Goal: Task Accomplishment & Management: Use online tool/utility

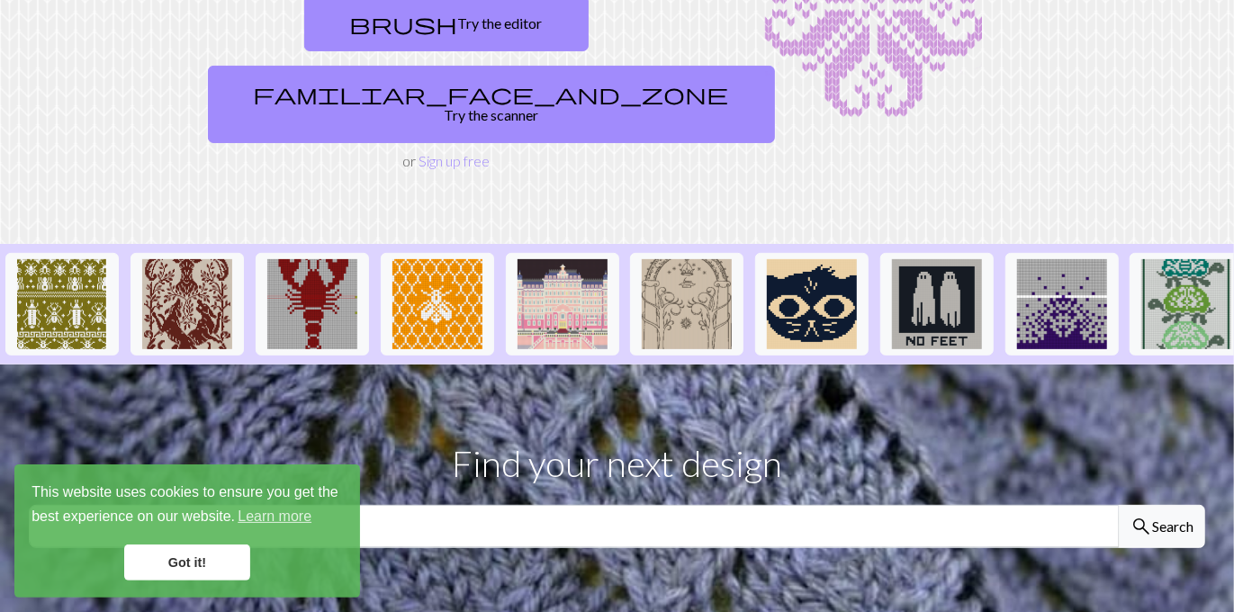
scroll to position [156, 0]
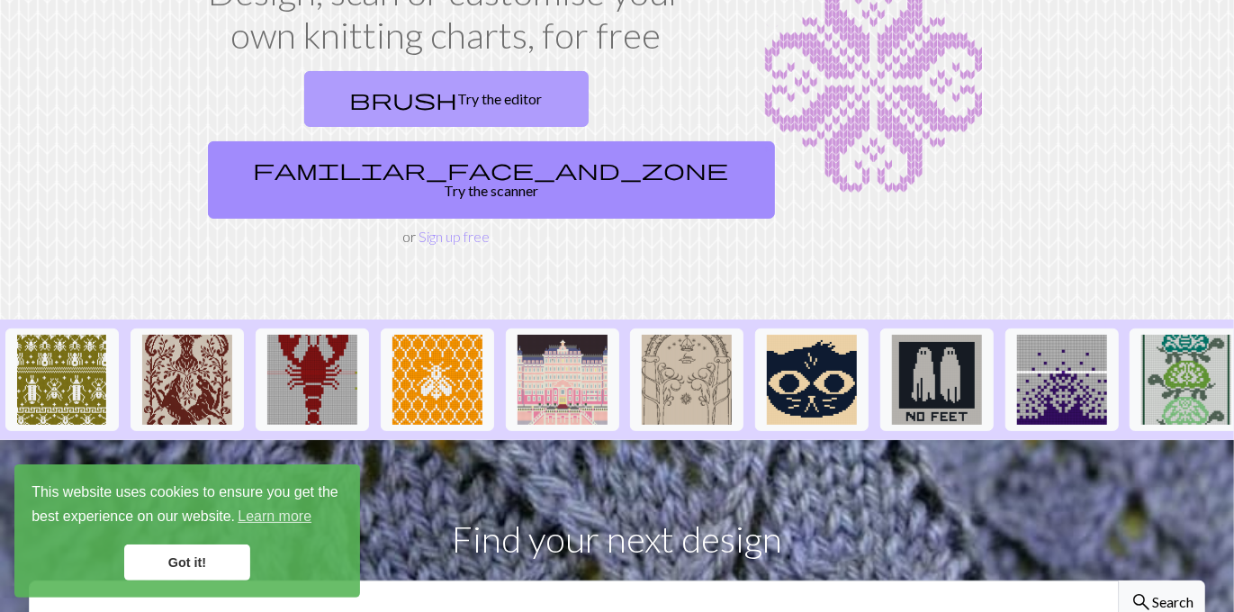
click at [350, 98] on link "brush Try the editor" at bounding box center [446, 99] width 285 height 56
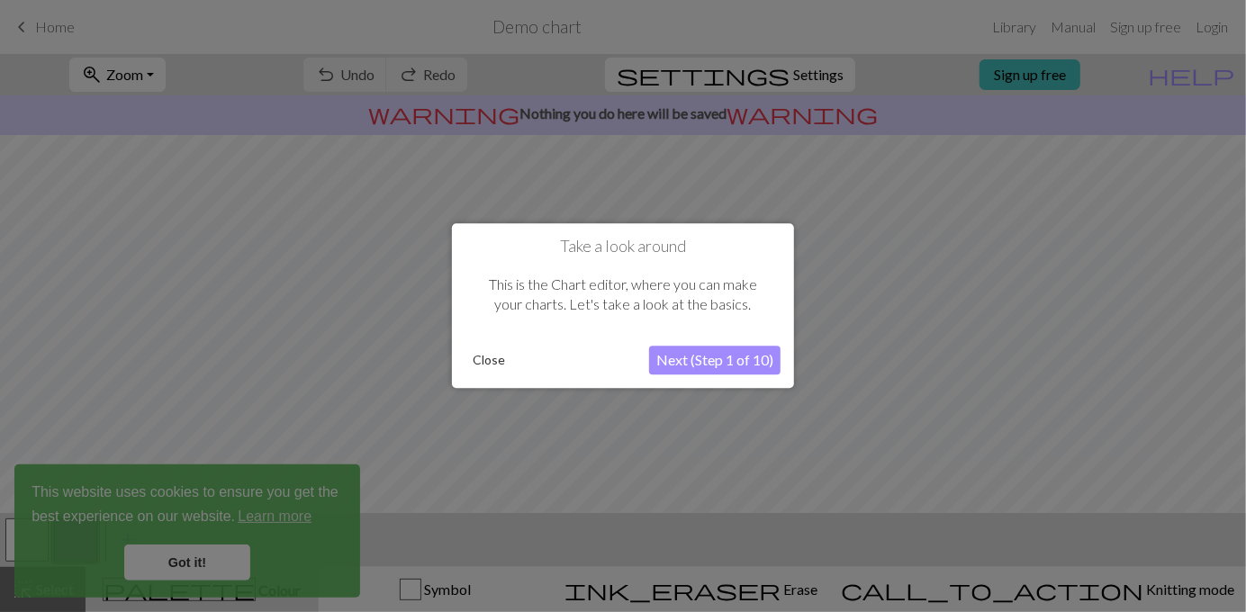
click at [696, 354] on button "Next (Step 1 of 10)" at bounding box center [714, 361] width 131 height 29
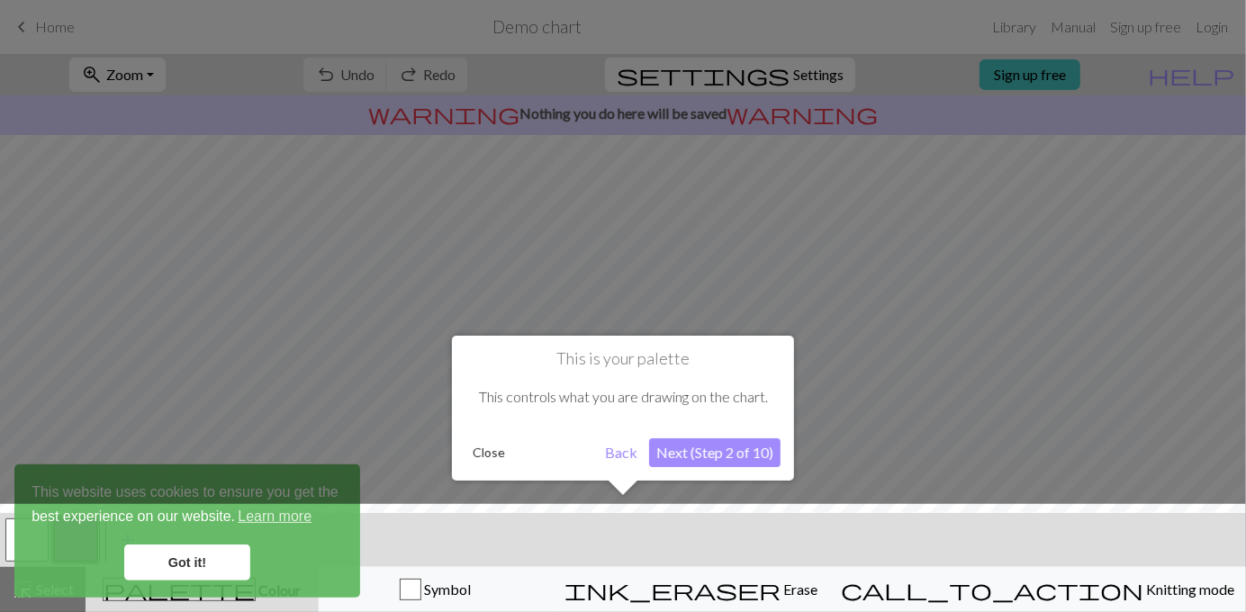
click at [715, 462] on button "Next (Step 2 of 10)" at bounding box center [714, 453] width 131 height 29
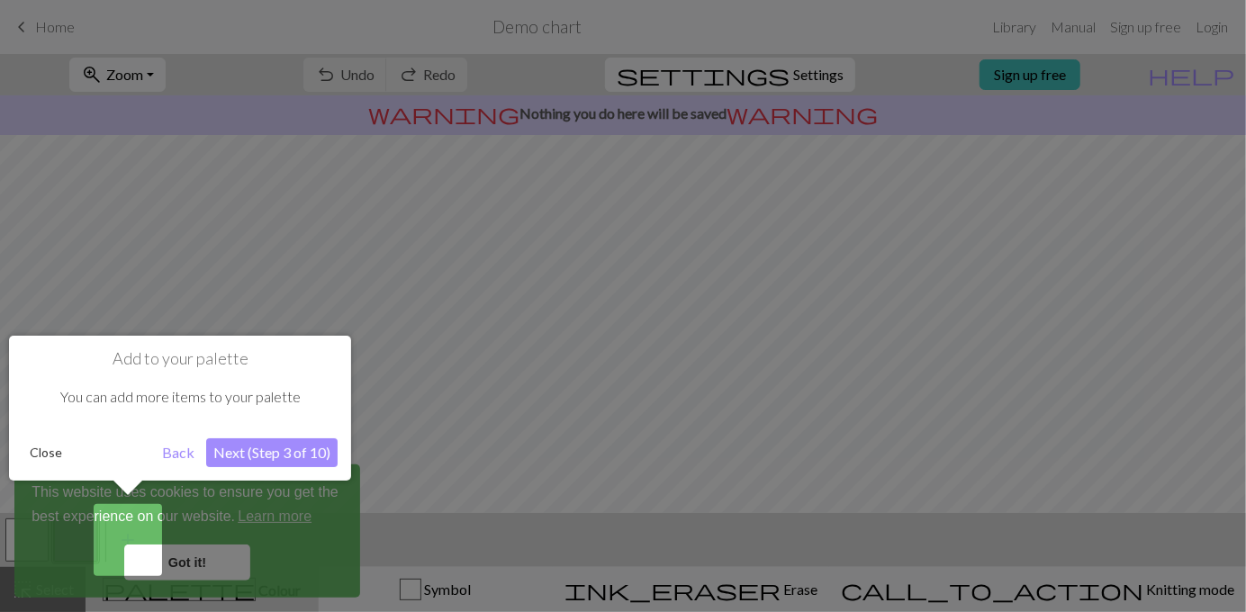
click at [48, 203] on div at bounding box center [623, 306] width 1246 height 612
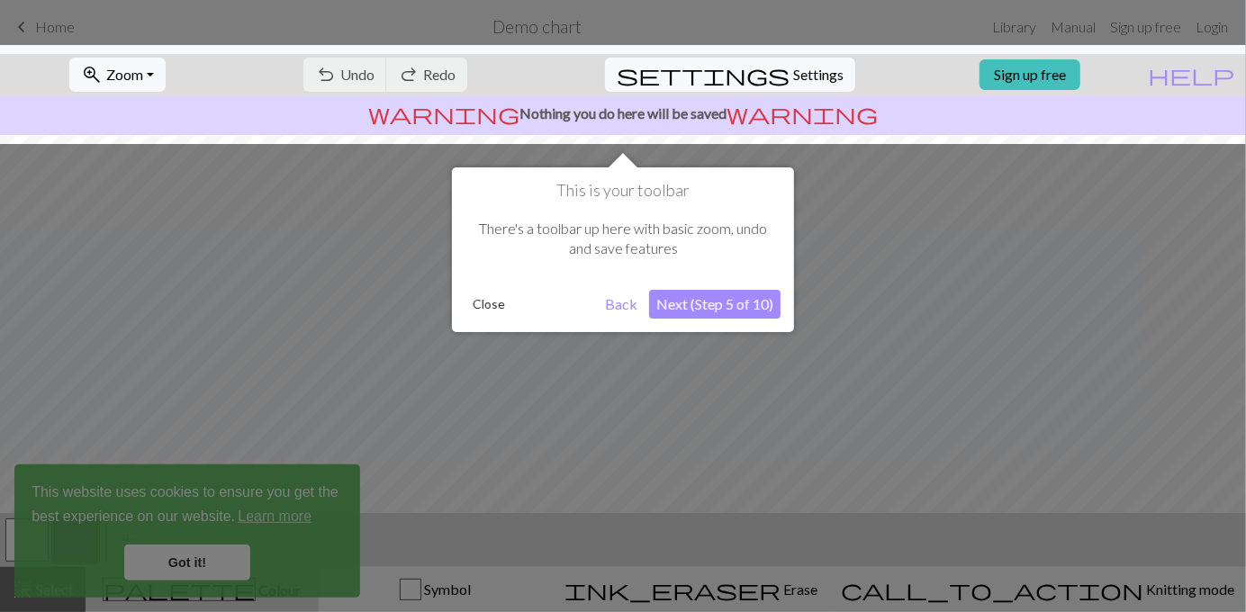
click at [50, 26] on div at bounding box center [623, 306] width 1246 height 612
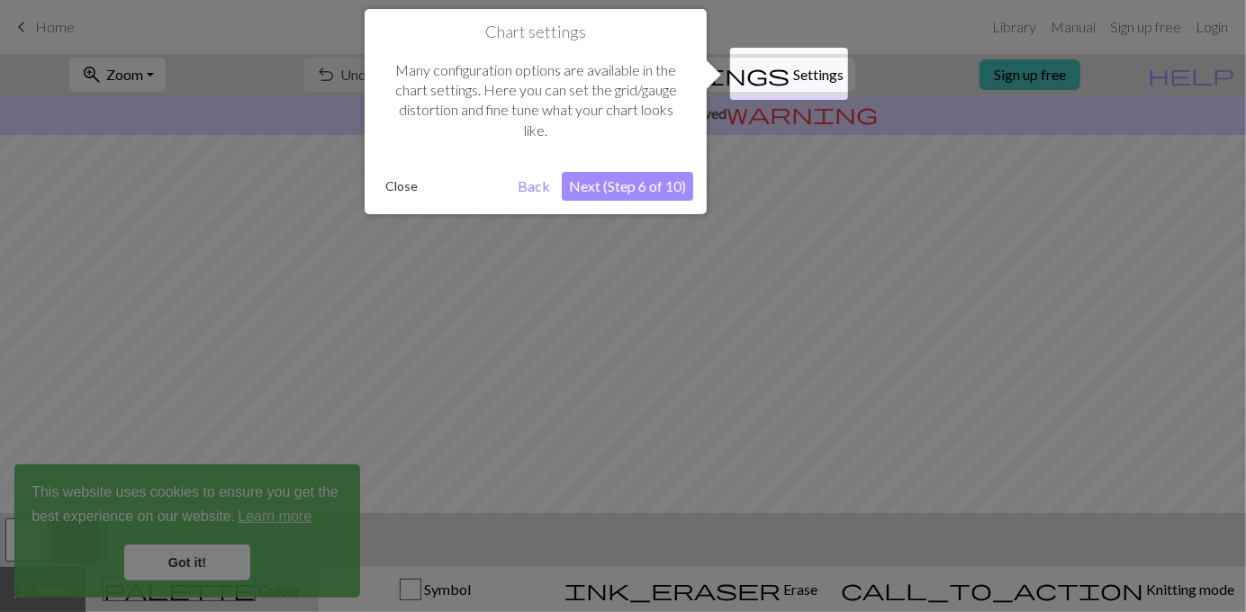
click at [50, 26] on div at bounding box center [623, 306] width 1246 height 612
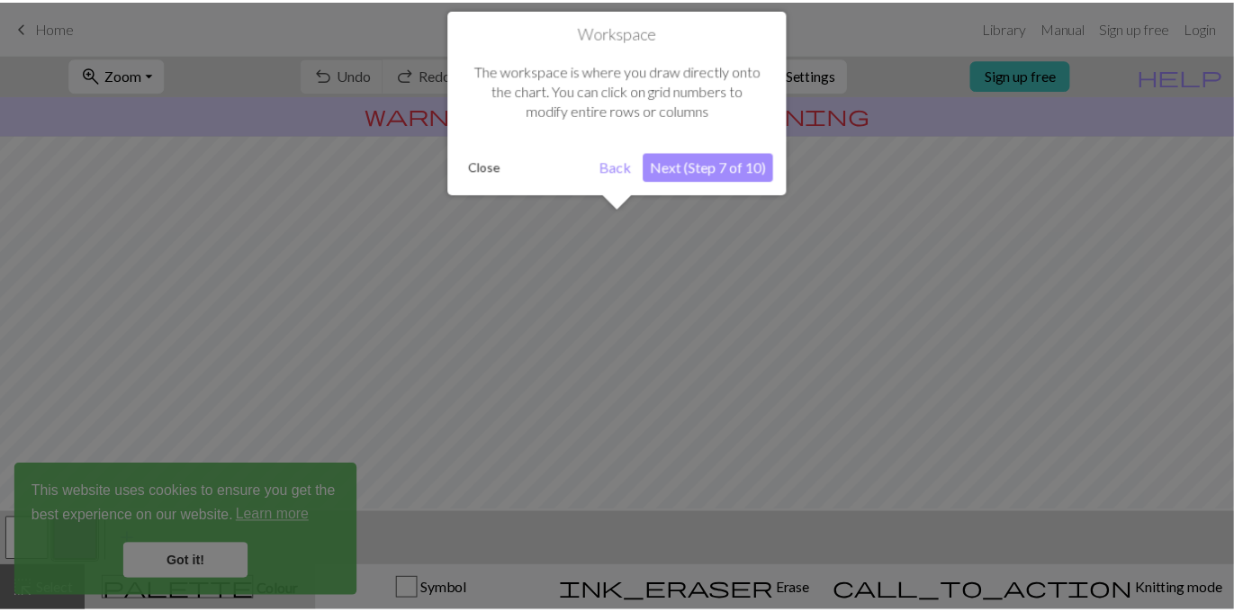
scroll to position [107, 0]
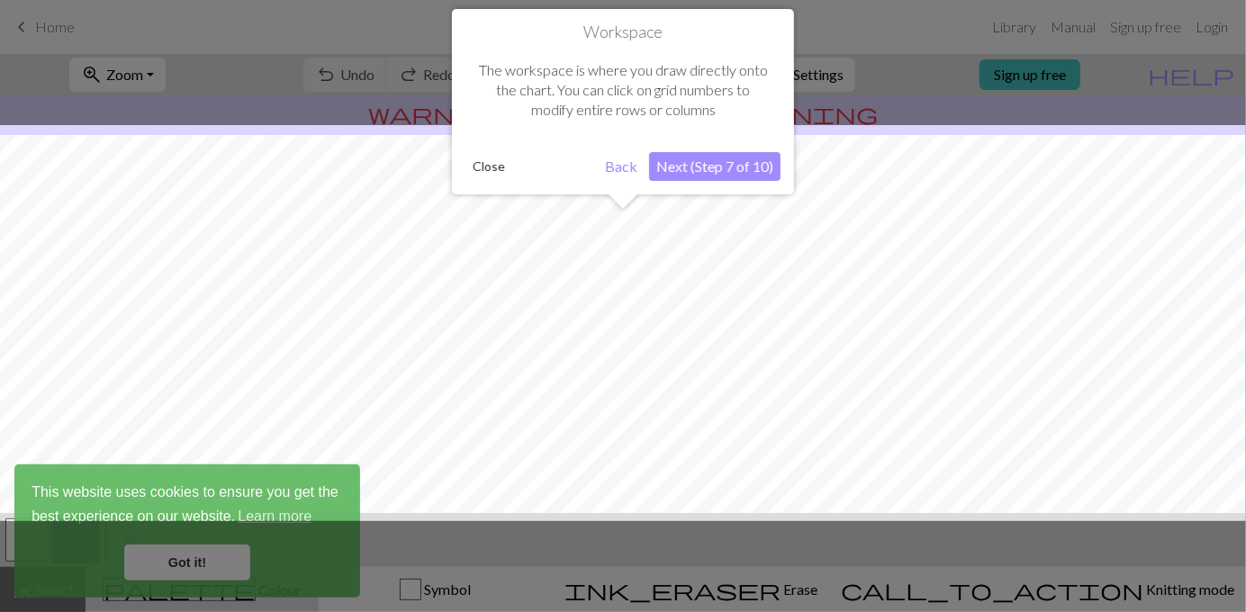
click at [50, 26] on div at bounding box center [623, 306] width 1246 height 612
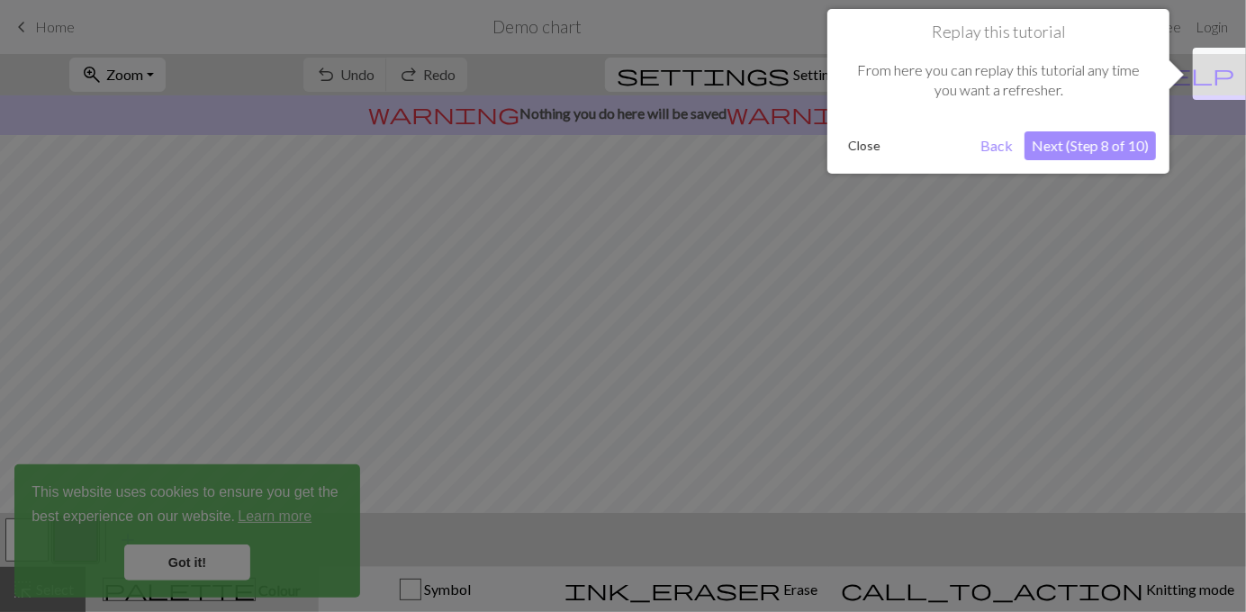
click at [50, 26] on div at bounding box center [623, 306] width 1246 height 612
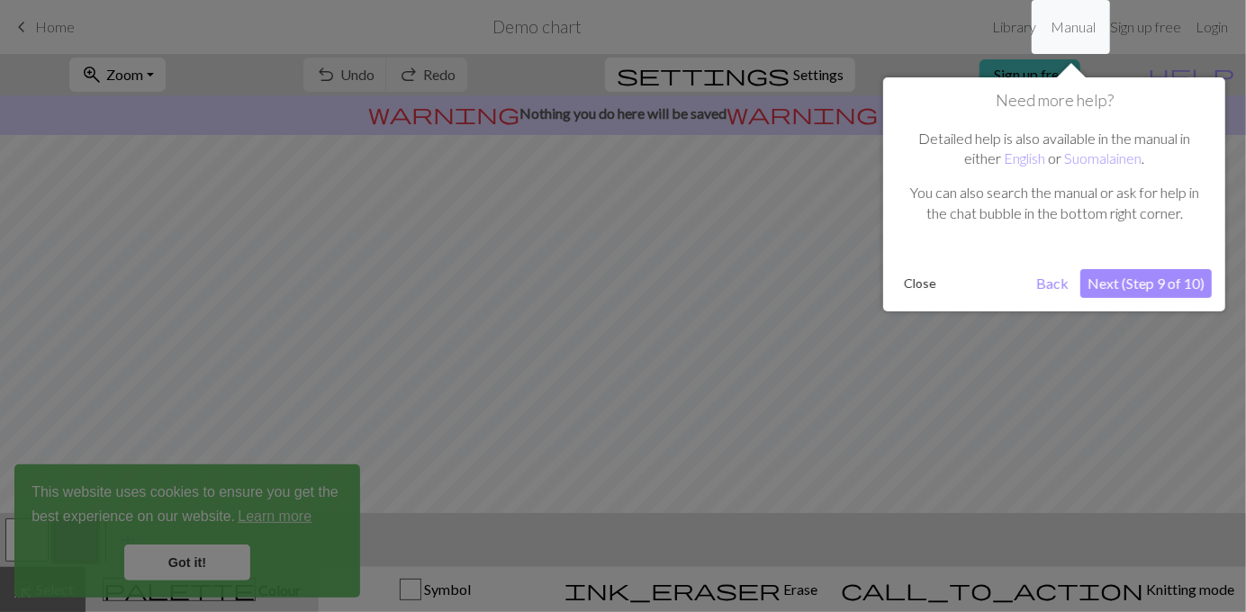
click at [50, 26] on div at bounding box center [623, 306] width 1246 height 612
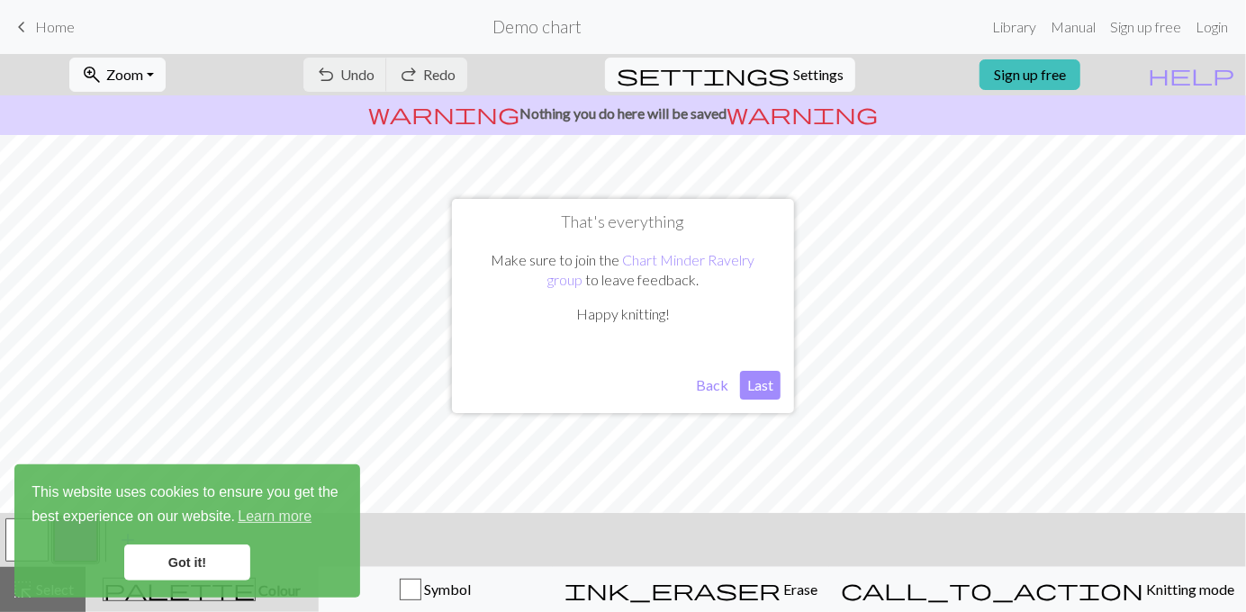
click at [50, 26] on span "Home" at bounding box center [55, 26] width 40 height 17
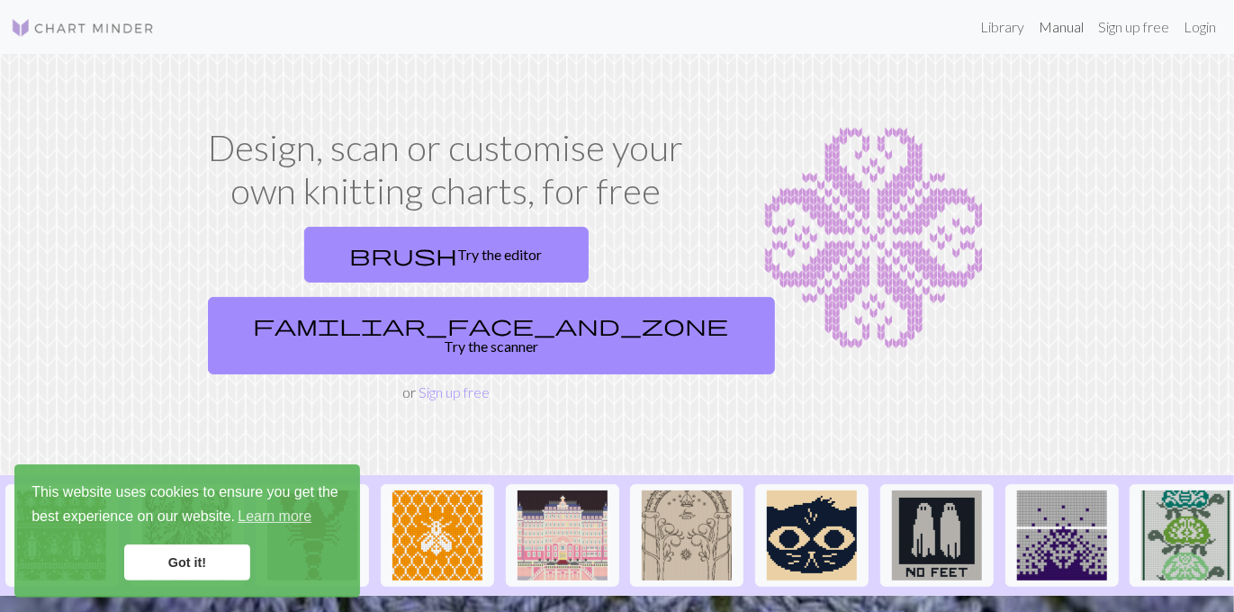
click at [1062, 25] on link "Manual" at bounding box center [1061, 27] width 59 height 36
click at [1131, 27] on link "Sign up free" at bounding box center [1134, 27] width 86 height 36
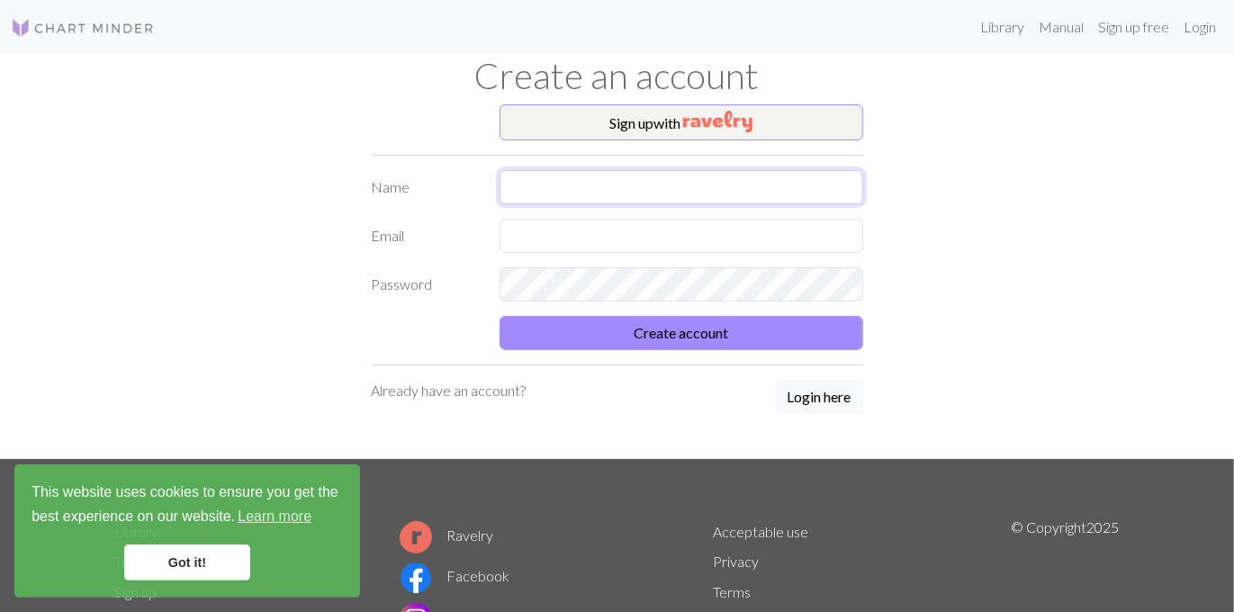
click at [530, 182] on input "text" at bounding box center [682, 187] width 364 height 34
type input "[PERSON_NAME] [PERSON_NAME]"
type input "[EMAIL_ADDRESS][DOMAIN_NAME]"
click at [563, 187] on input "[PERSON_NAME] [PERSON_NAME]" at bounding box center [682, 187] width 364 height 34
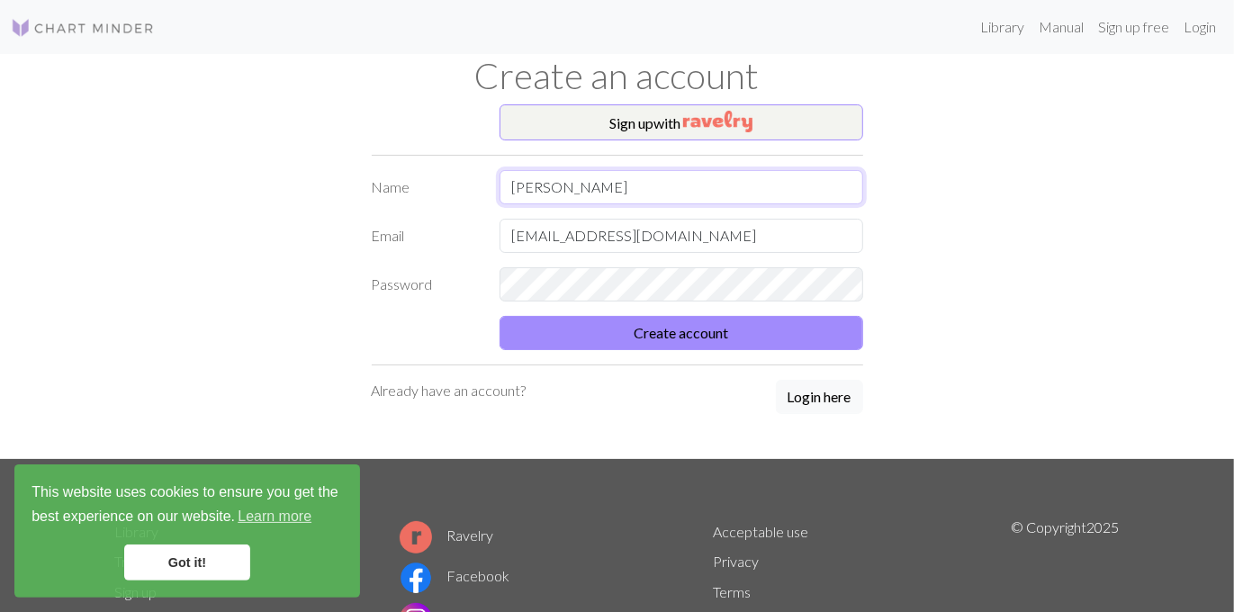
type input "[PERSON_NAME]"
click at [768, 337] on button "Create account" at bounding box center [682, 333] width 364 height 34
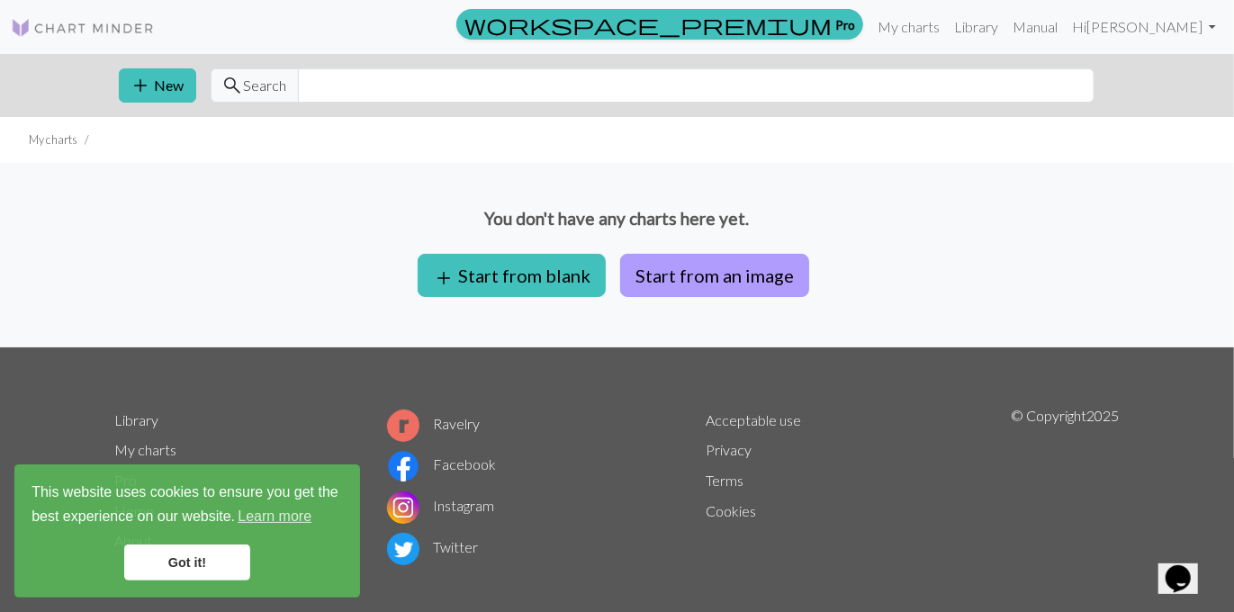
click at [719, 282] on button "Start from an image" at bounding box center [714, 275] width 189 height 43
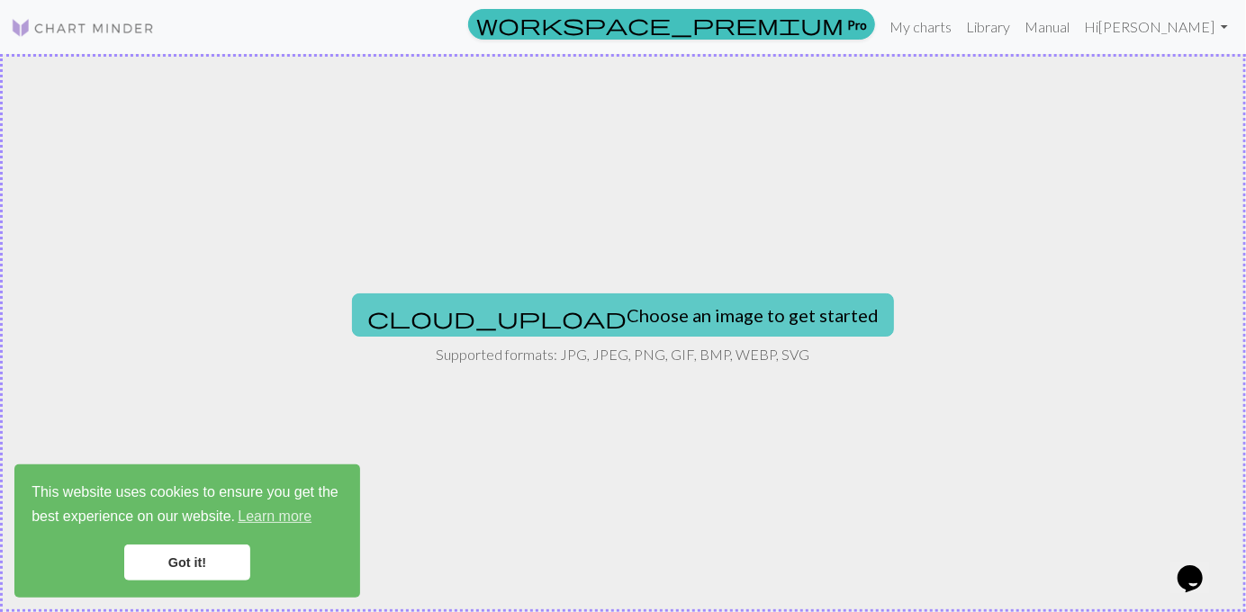
click at [610, 316] on button "cloud_upload Choose an image to get started" at bounding box center [623, 315] width 542 height 43
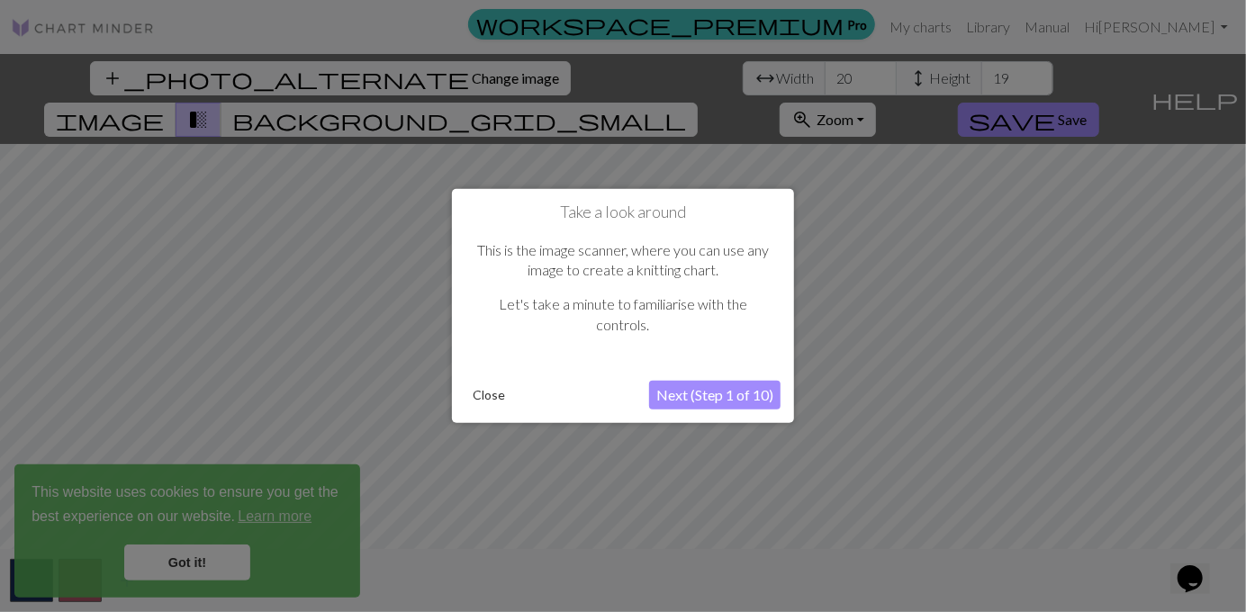
click at [484, 397] on button "Close" at bounding box center [489, 395] width 47 height 27
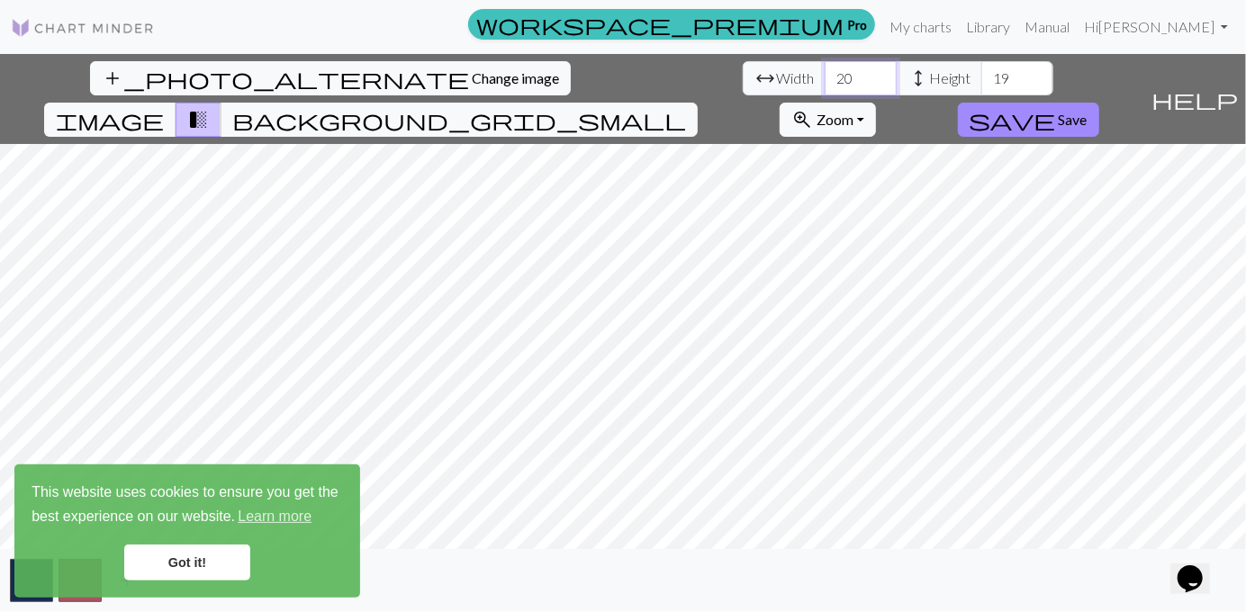
drag, startPoint x: 389, startPoint y: 79, endPoint x: 307, endPoint y: 70, distance: 82.4
click at [743, 70] on div "arrow_range Width 20 height Height 19" at bounding box center [898, 78] width 311 height 34
type input "36"
type input "143"
click at [854, 111] on span "Zoom" at bounding box center [835, 119] width 37 height 17
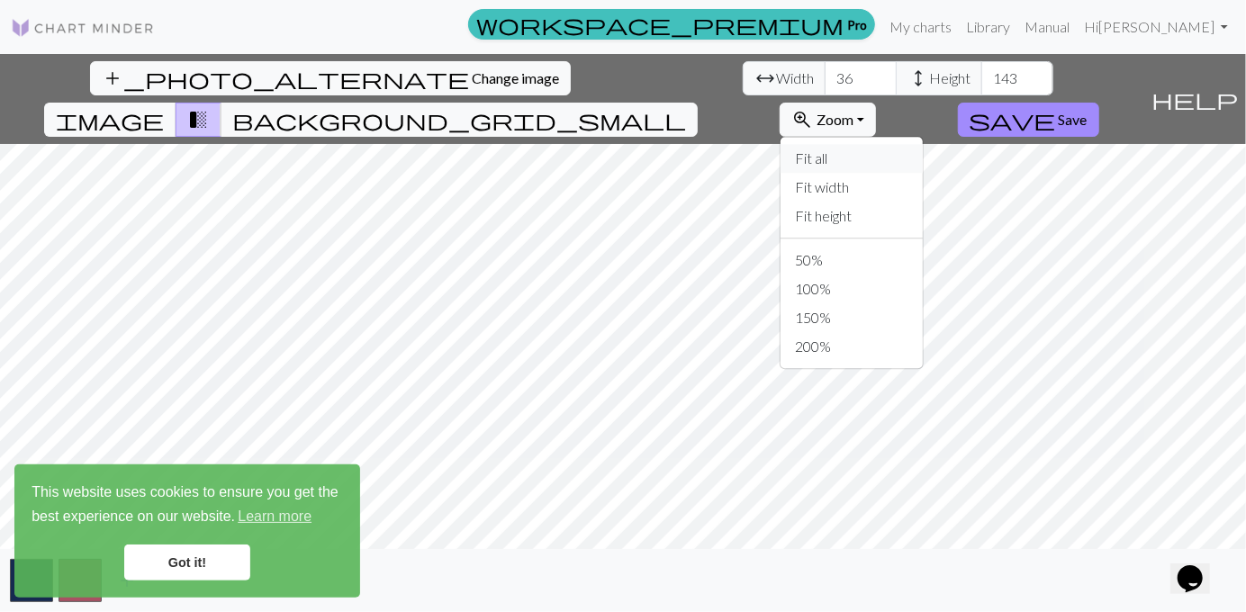
click at [923, 144] on button "Fit all" at bounding box center [852, 158] width 142 height 29
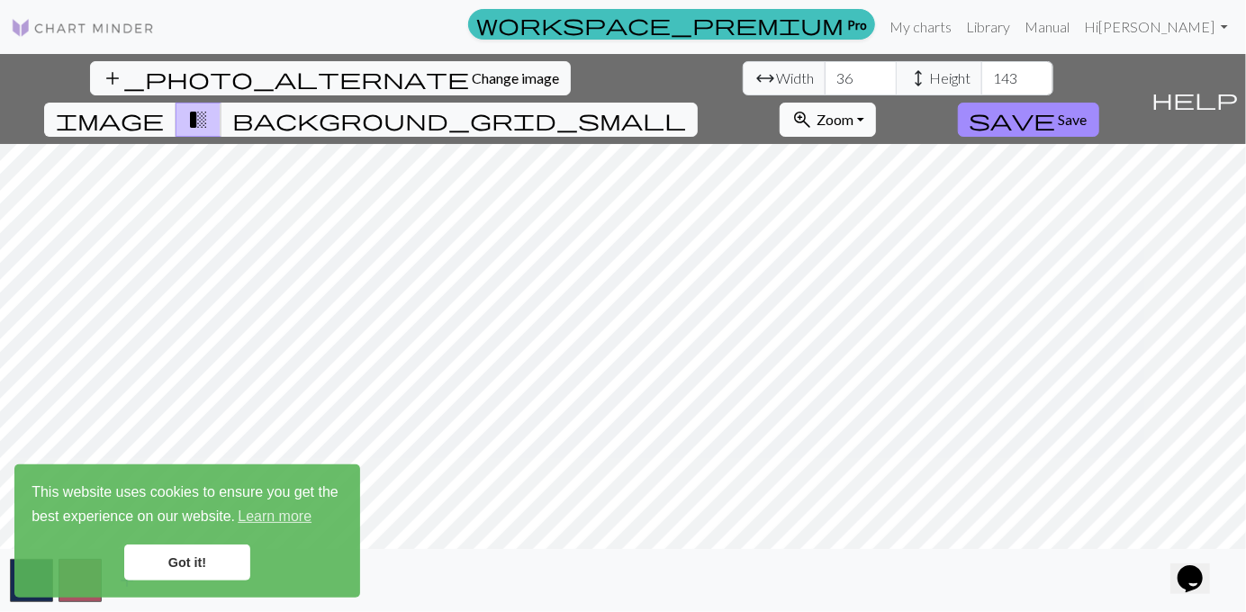
click at [854, 111] on span "Zoom" at bounding box center [835, 119] width 37 height 17
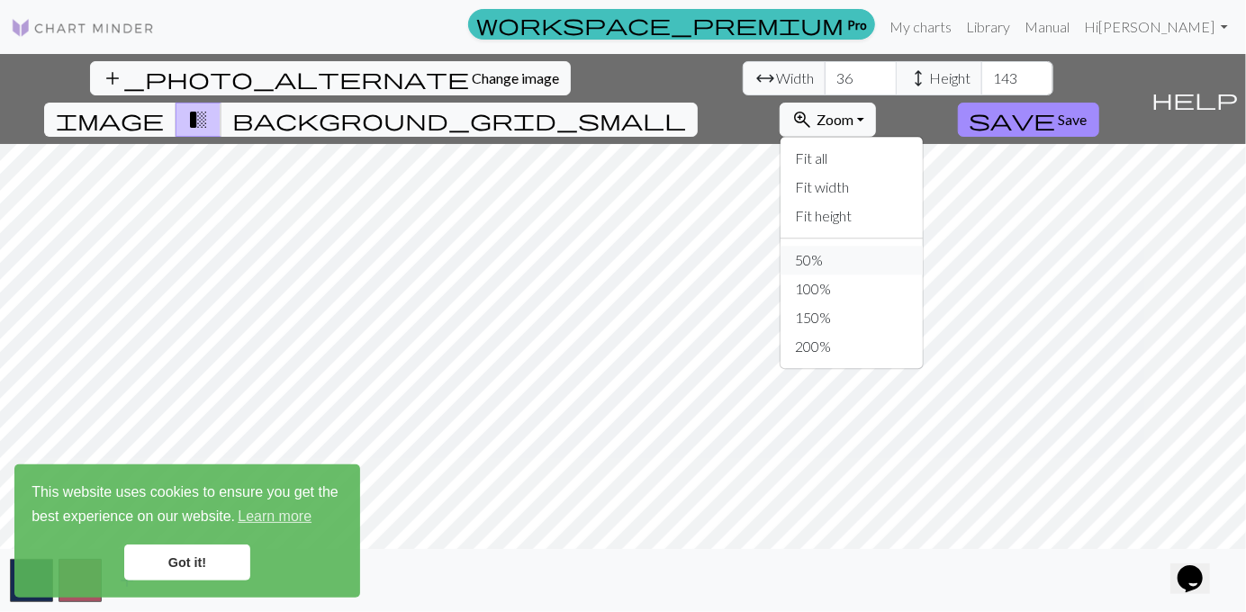
click at [923, 246] on button "50%" at bounding box center [852, 260] width 142 height 29
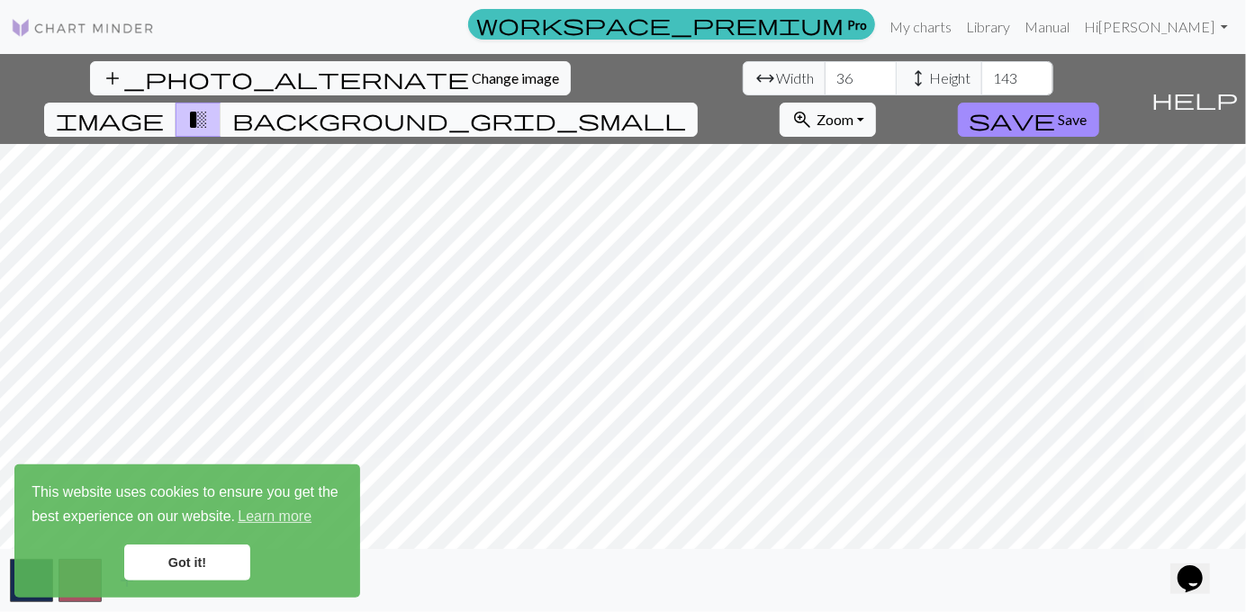
click at [686, 107] on span "background_grid_small" at bounding box center [459, 119] width 454 height 25
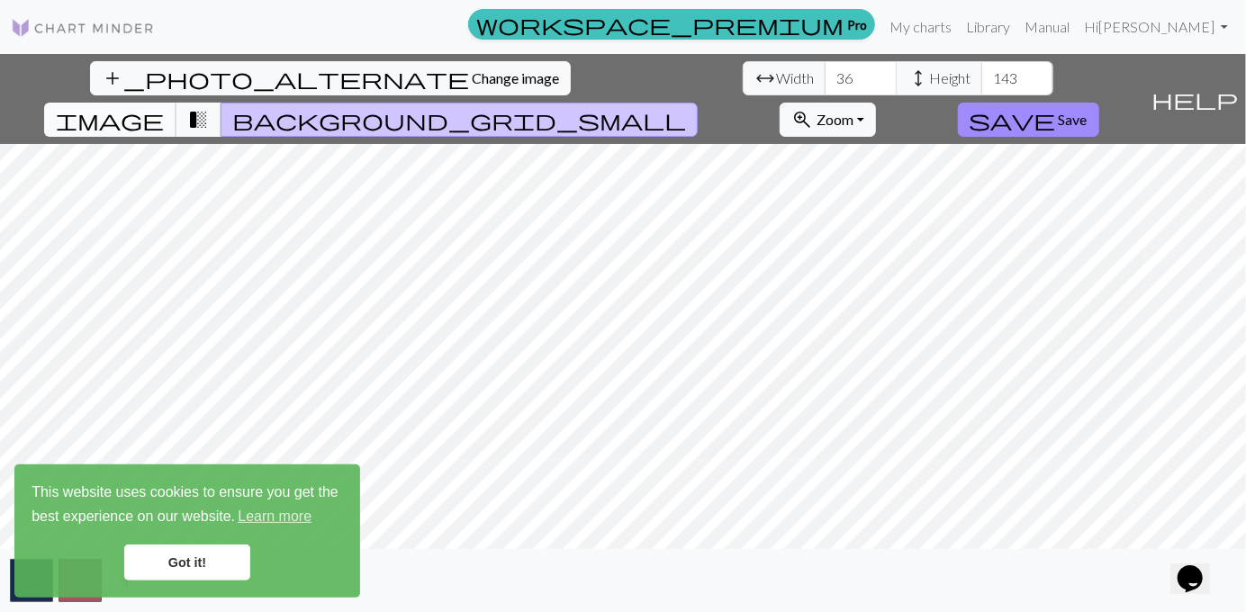
click at [176, 103] on button "image" at bounding box center [110, 120] width 132 height 34
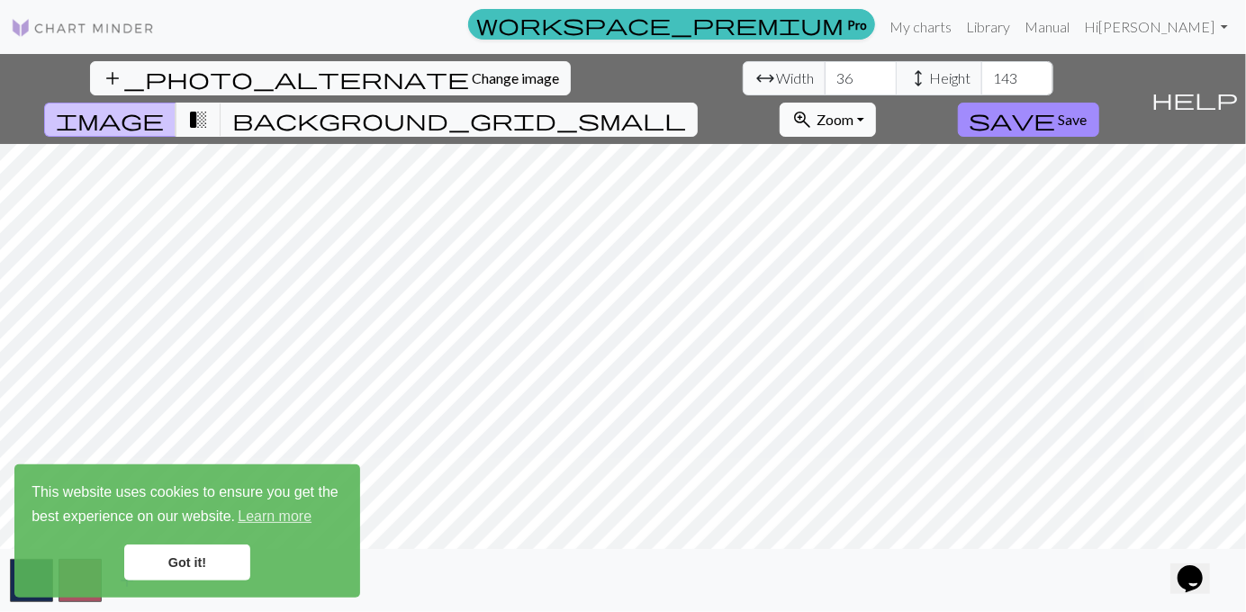
click at [876, 103] on button "zoom_in Zoom Zoom" at bounding box center [828, 120] width 96 height 34
click at [923, 275] on button "100%" at bounding box center [852, 289] width 142 height 29
click at [297, 512] on link "Learn more" at bounding box center [274, 516] width 79 height 27
click at [189, 558] on link "Got it!" at bounding box center [187, 563] width 126 height 36
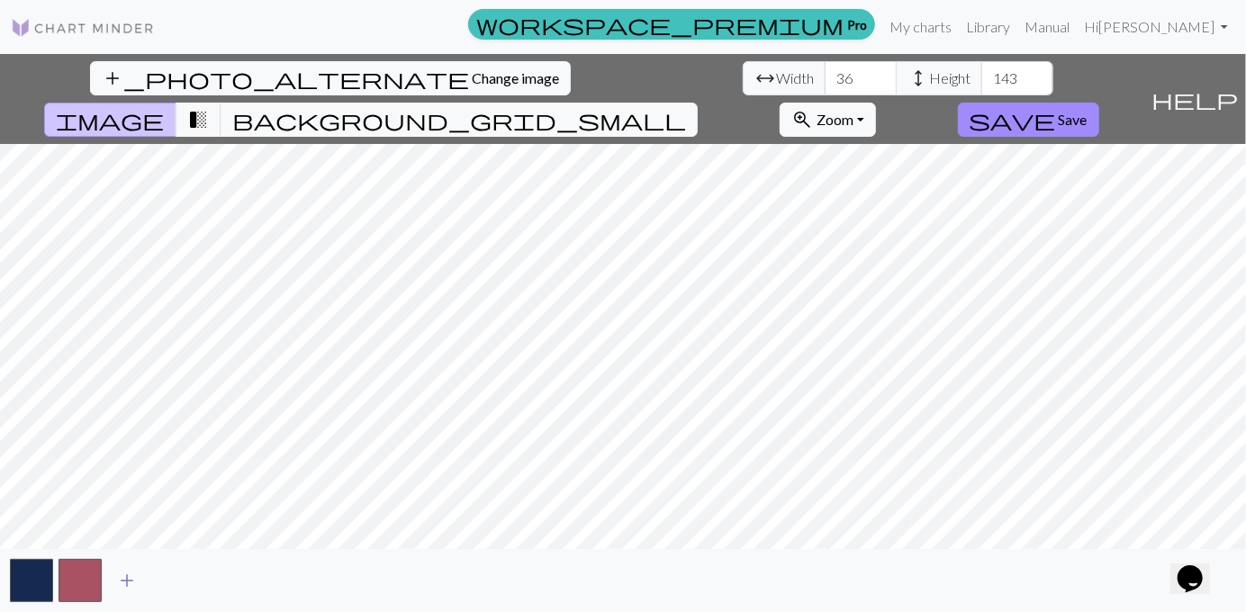
click at [128, 576] on span "add" at bounding box center [127, 580] width 22 height 25
click at [175, 583] on span "add" at bounding box center [176, 580] width 22 height 25
click at [227, 583] on span "add" at bounding box center [224, 580] width 22 height 25
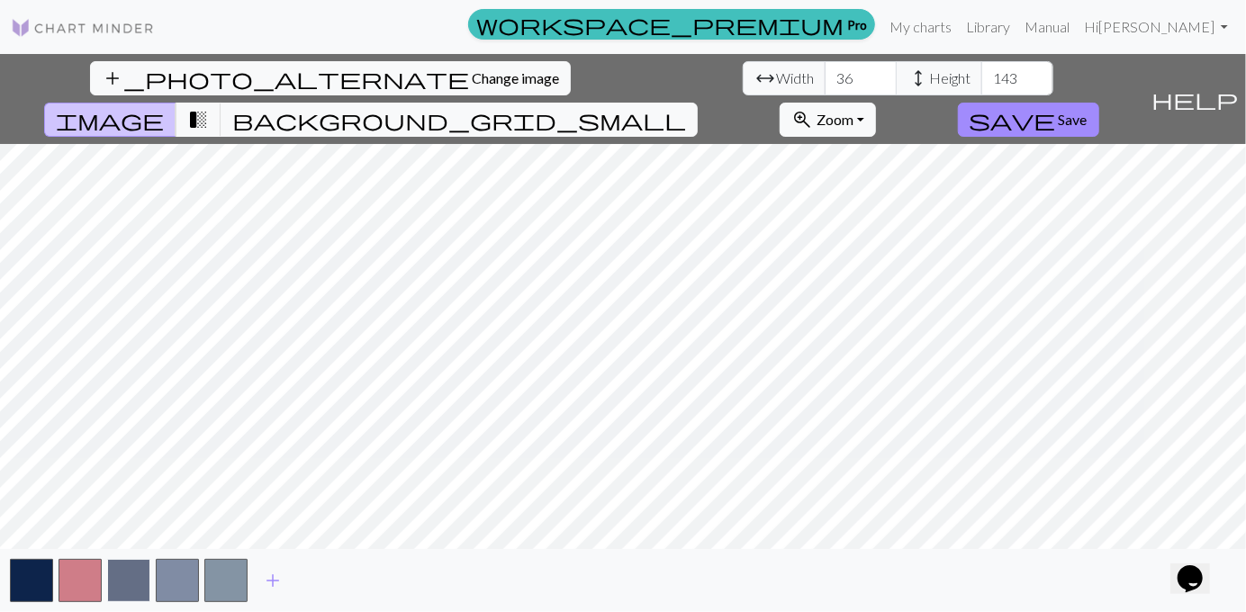
click at [135, 567] on button "button" at bounding box center [128, 580] width 43 height 43
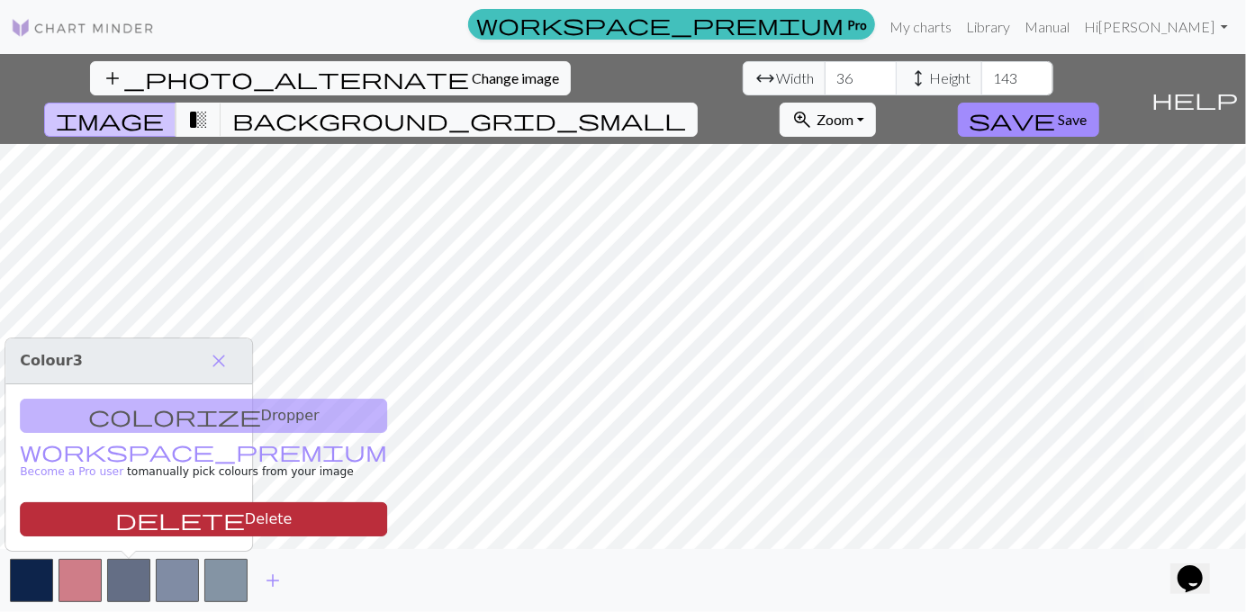
click at [185, 514] on button "delete Delete" at bounding box center [203, 519] width 367 height 34
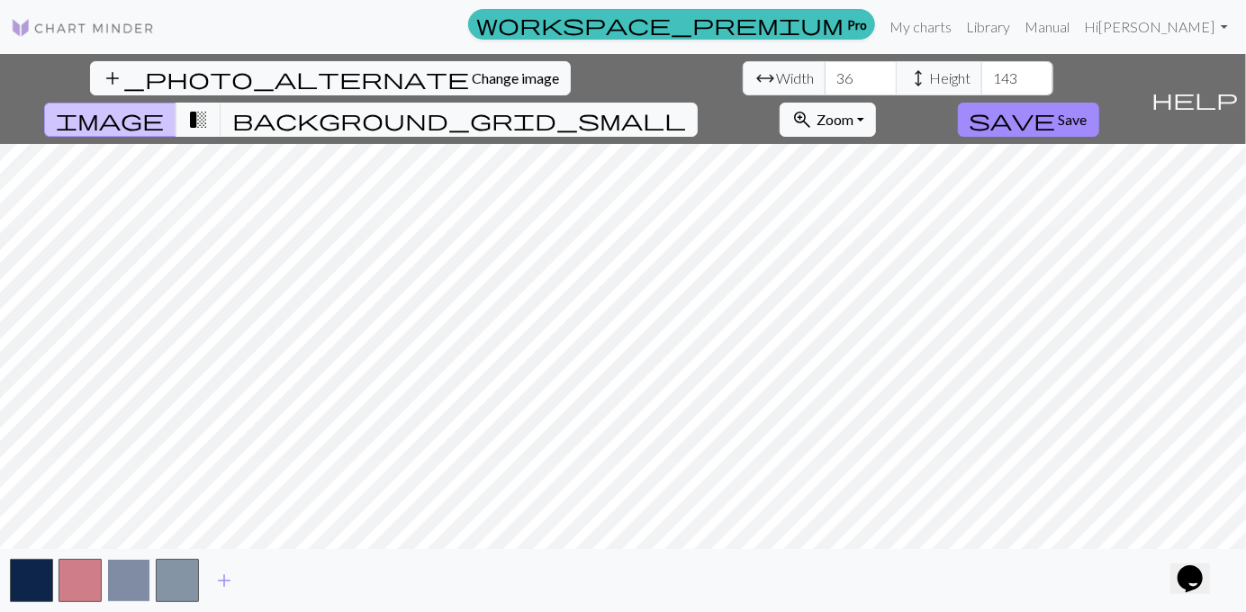
click at [132, 588] on button "button" at bounding box center [128, 580] width 43 height 43
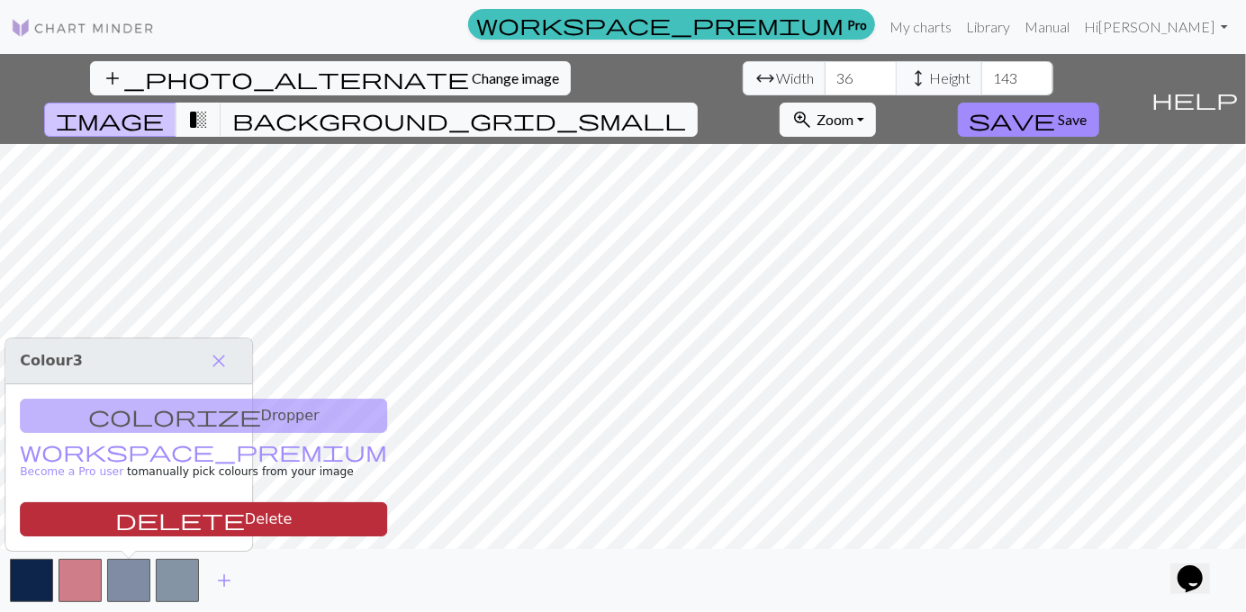
click at [158, 512] on button "delete Delete" at bounding box center [203, 519] width 367 height 34
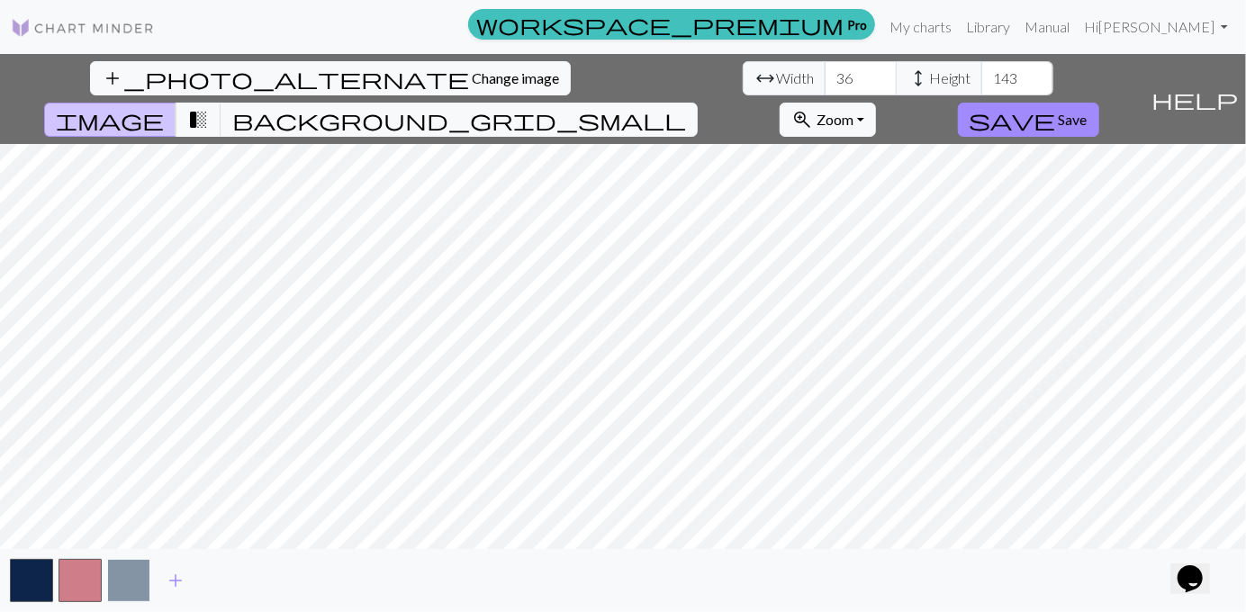
click at [133, 577] on button "button" at bounding box center [128, 580] width 43 height 43
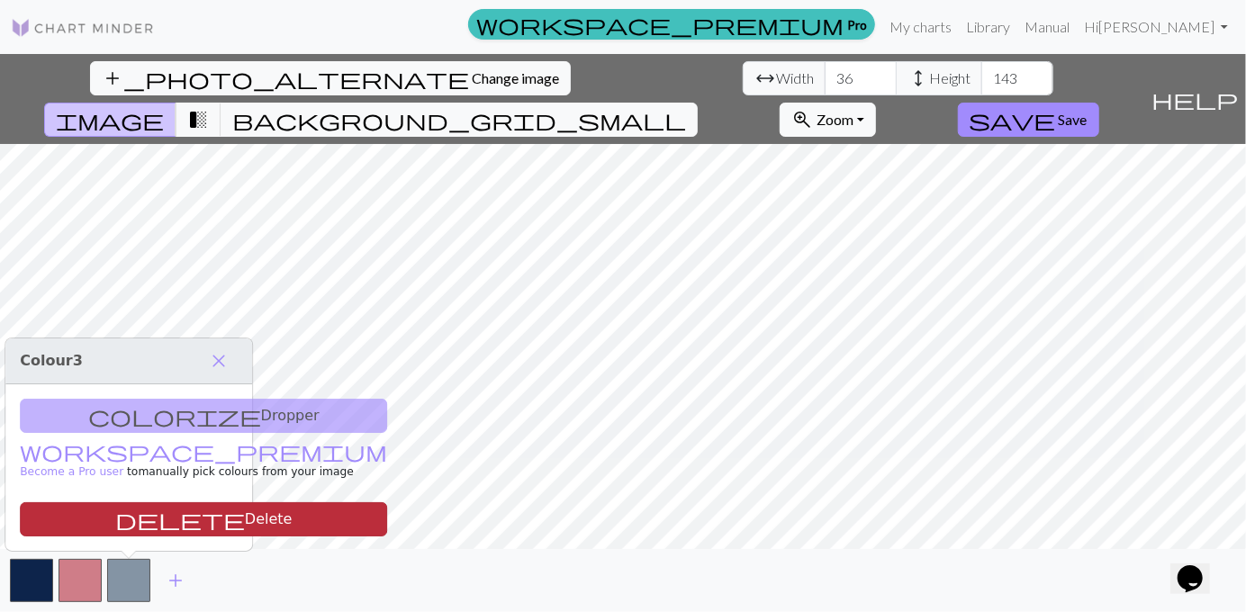
click at [153, 518] on button "delete Delete" at bounding box center [203, 519] width 367 height 34
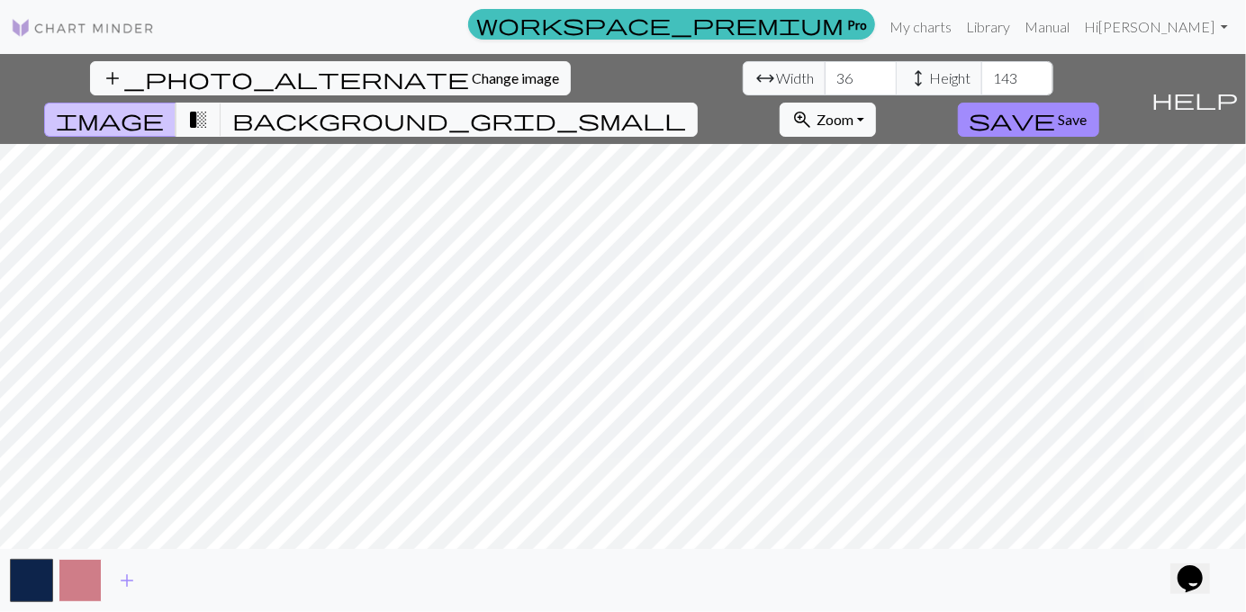
click at [84, 583] on button "button" at bounding box center [80, 580] width 43 height 43
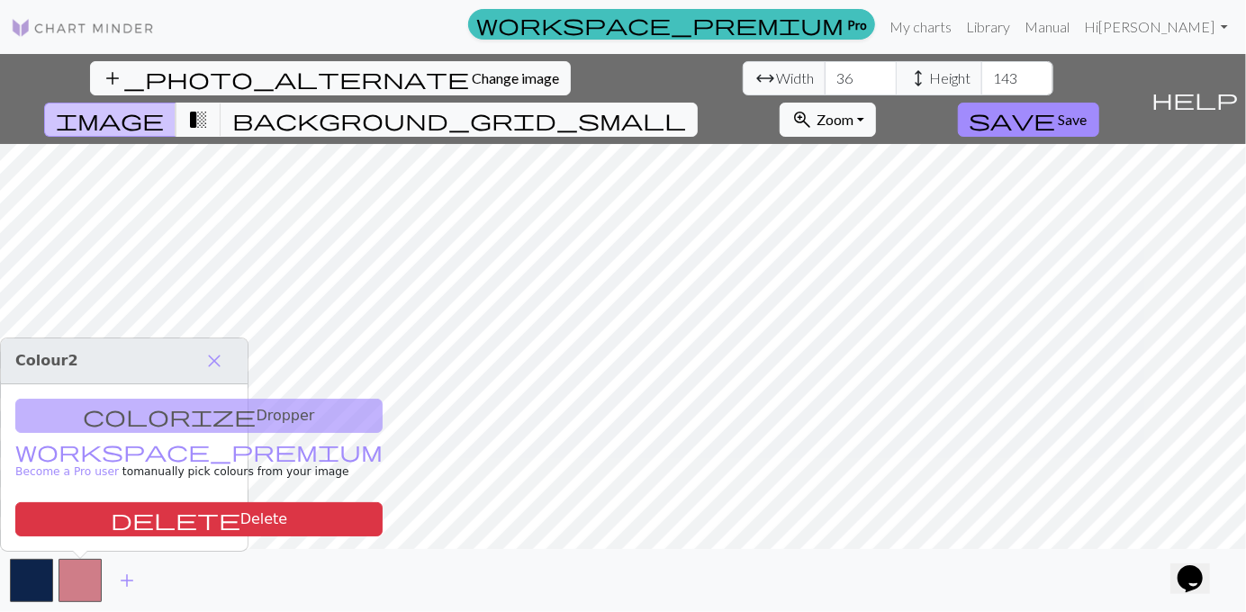
click at [126, 415] on div "colorize Dropper workspace_premium Become a Pro user to manually pick colours f…" at bounding box center [124, 467] width 247 height 167
click at [218, 366] on span "close" at bounding box center [214, 360] width 22 height 25
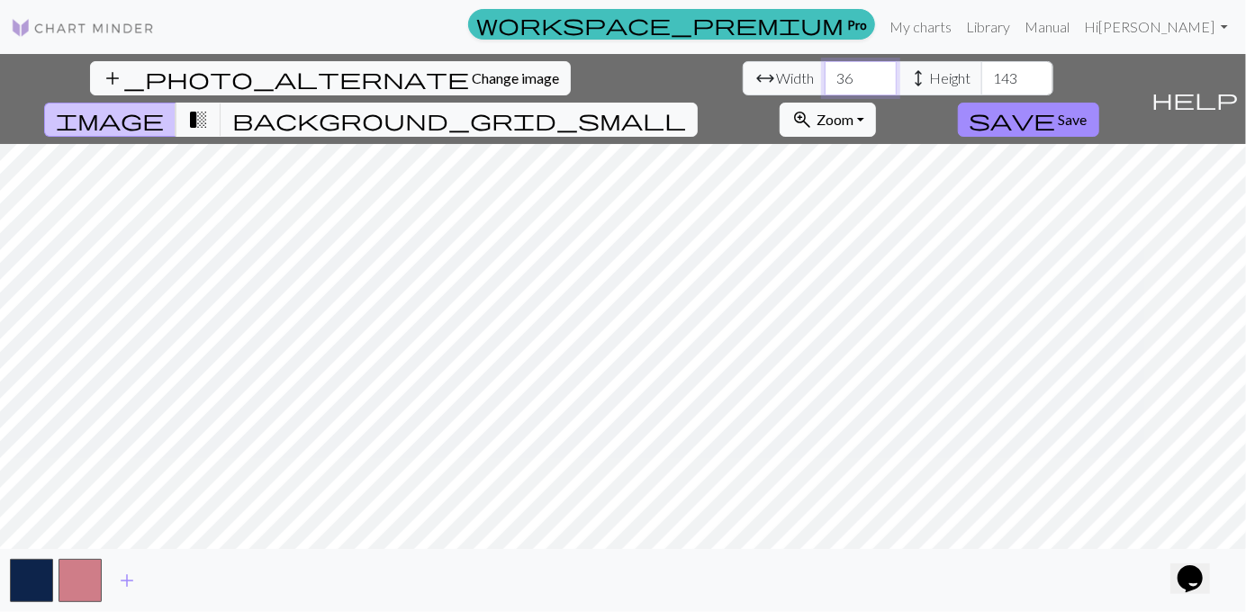
drag, startPoint x: 394, startPoint y: 81, endPoint x: 334, endPoint y: 67, distance: 62.0
click at [743, 67] on div "arrow_range Width 36 height Height 143" at bounding box center [898, 78] width 311 height 34
type input "44"
type input "80"
click at [776, 79] on span "Width" at bounding box center [795, 79] width 38 height 22
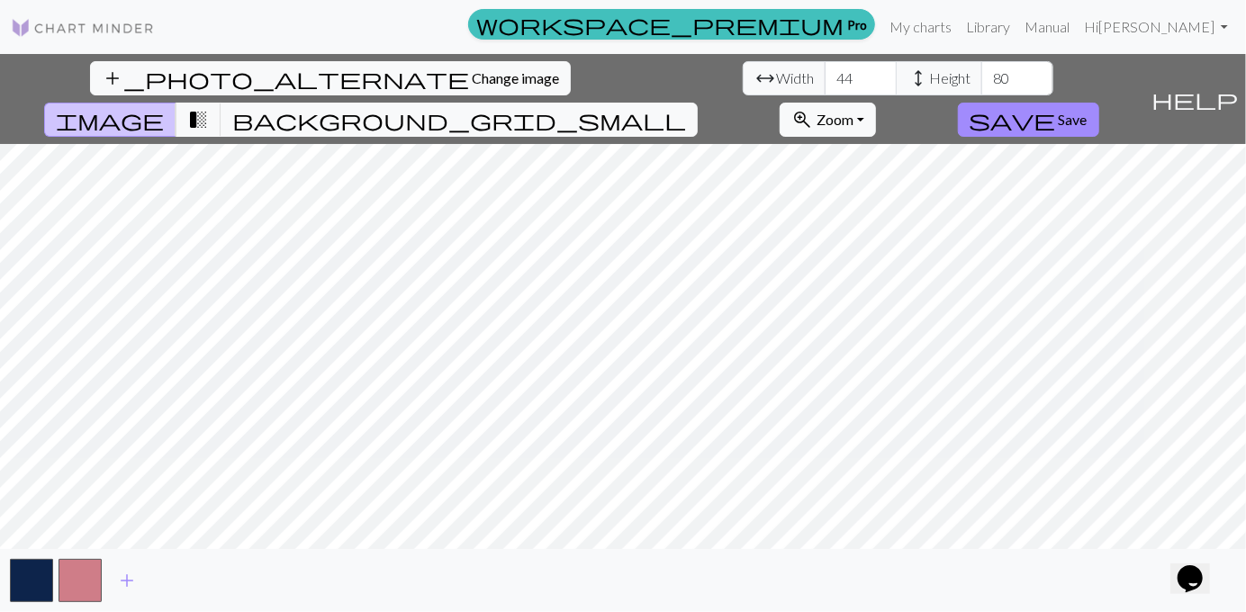
click at [1223, 76] on button "help Show me around" at bounding box center [1195, 99] width 103 height 90
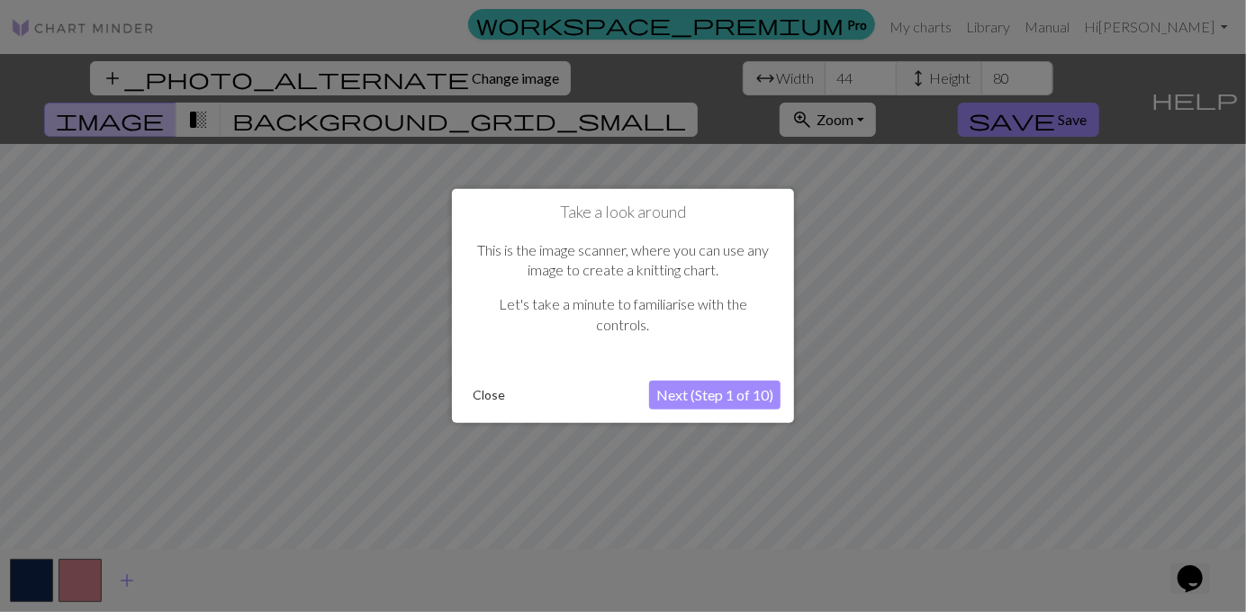
click at [719, 393] on button "Next (Step 1 of 10)" at bounding box center [714, 395] width 131 height 29
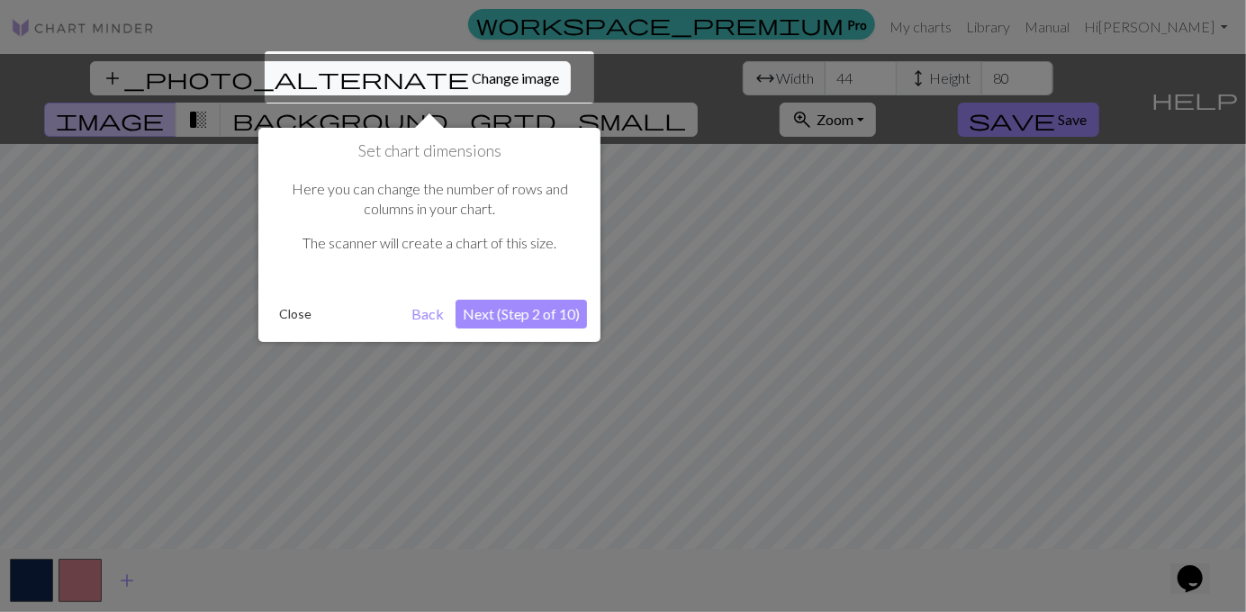
click at [538, 311] on button "Next (Step 2 of 10)" at bounding box center [521, 314] width 131 height 29
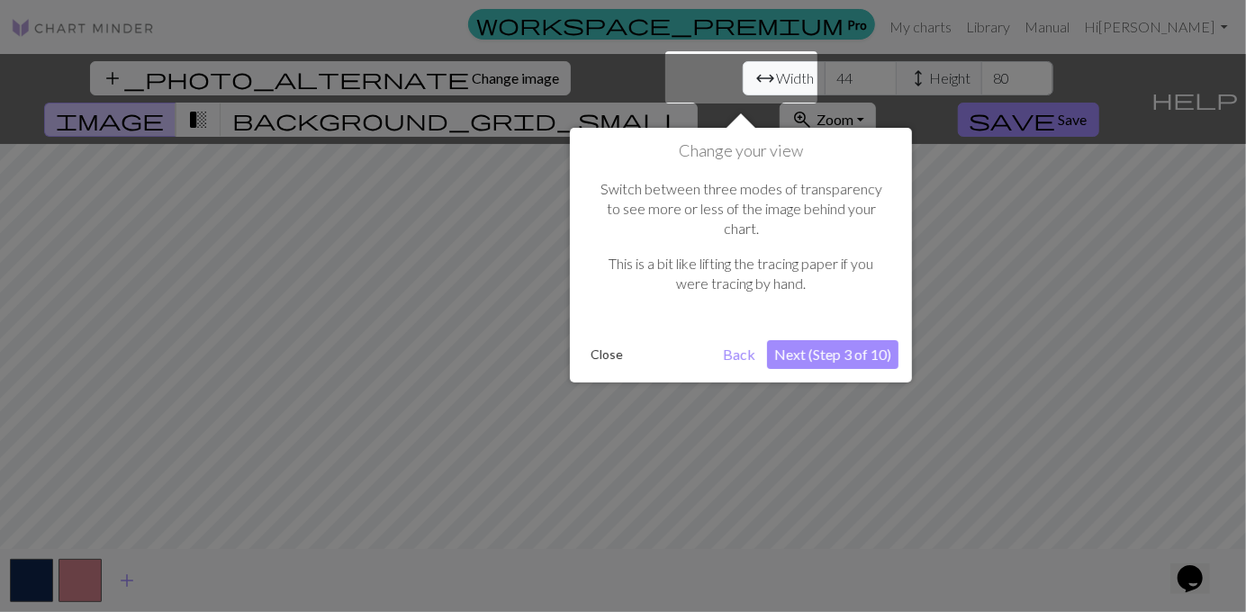
click at [858, 340] on button "Next (Step 3 of 10)" at bounding box center [832, 354] width 131 height 29
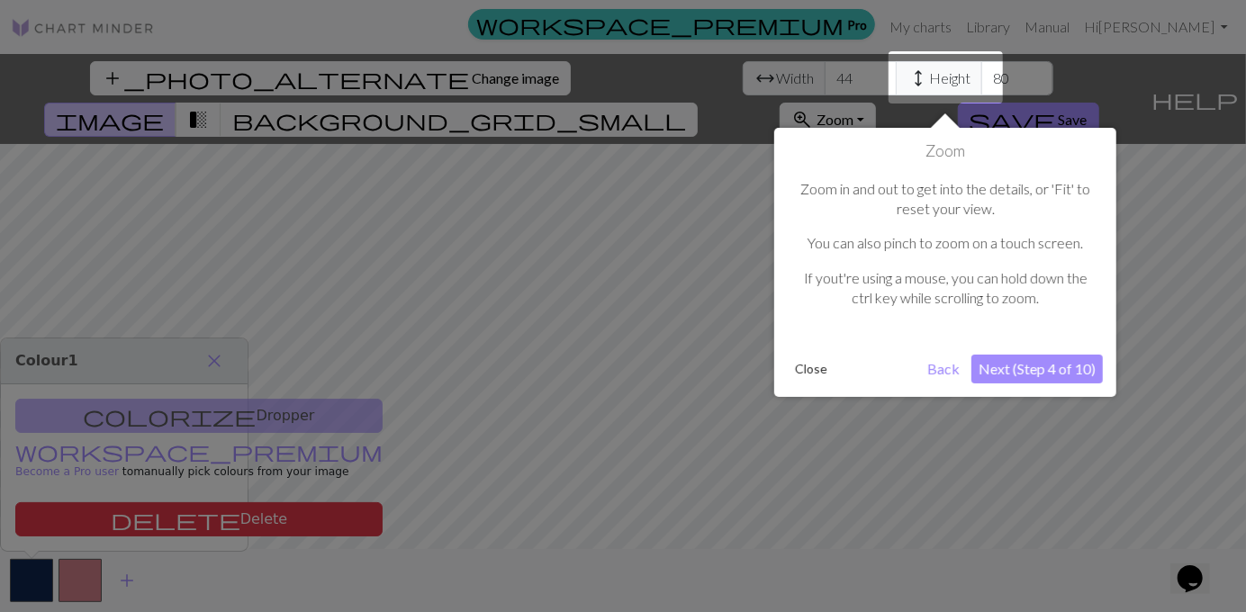
click at [264, 155] on div at bounding box center [623, 306] width 1246 height 612
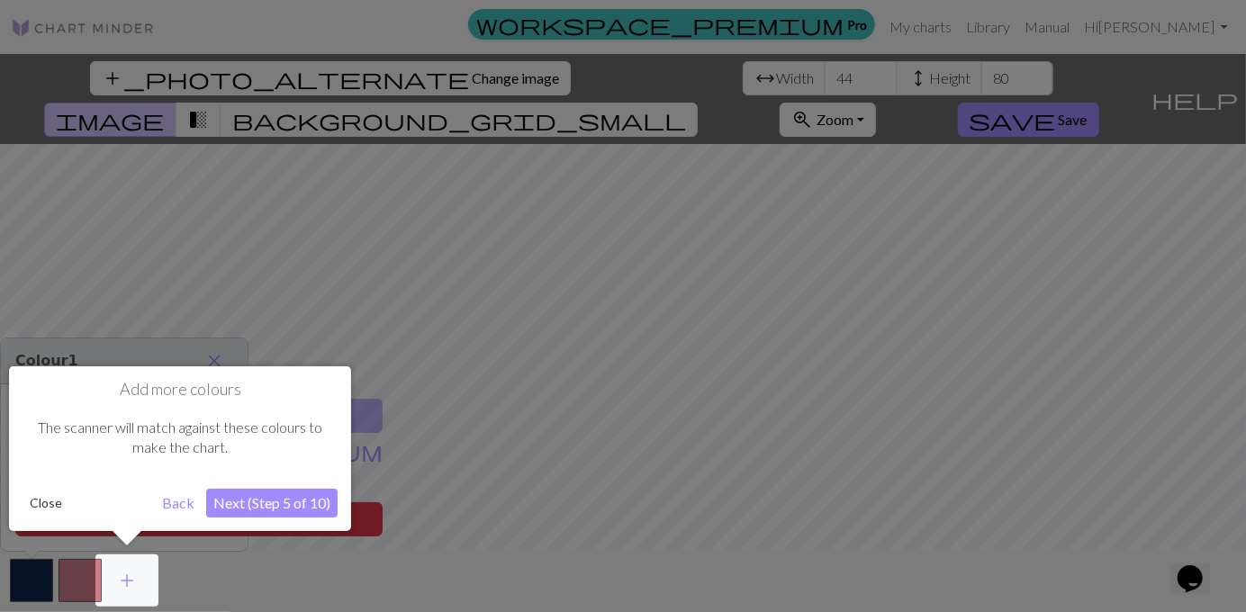
click at [44, 501] on button "Close" at bounding box center [46, 503] width 47 height 27
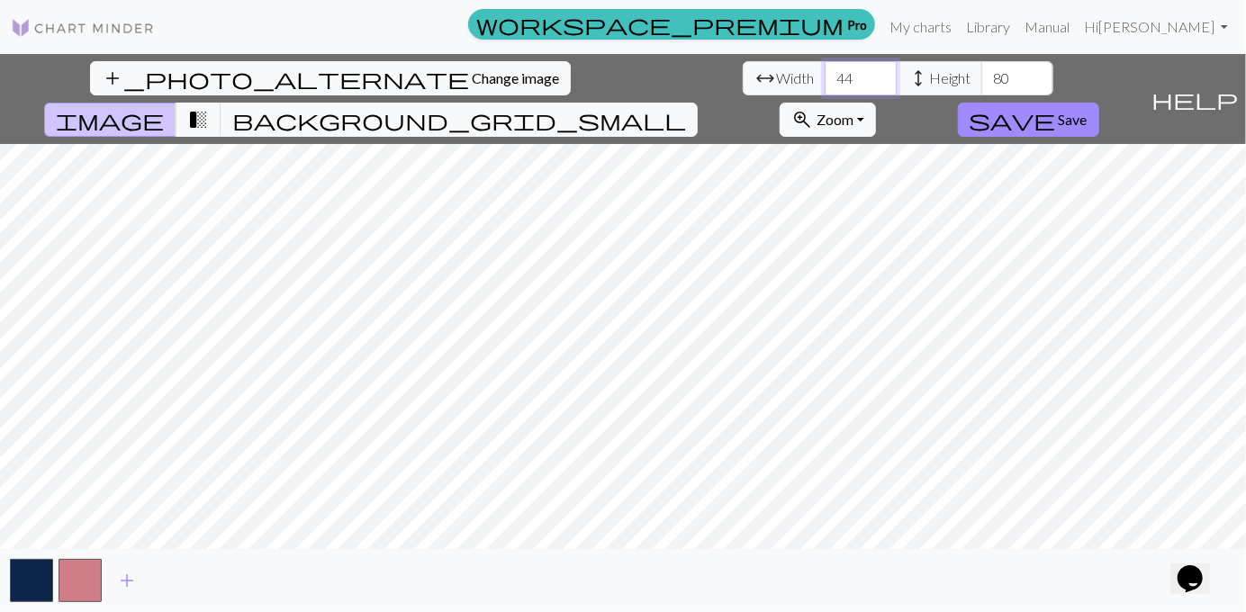
drag, startPoint x: 400, startPoint y: 79, endPoint x: 303, endPoint y: 80, distance: 96.3
click at [743, 80] on div "arrow_range Width 44 height Height 80" at bounding box center [898, 78] width 311 height 34
type input "36"
click at [854, 111] on span "Zoom" at bounding box center [835, 119] width 37 height 17
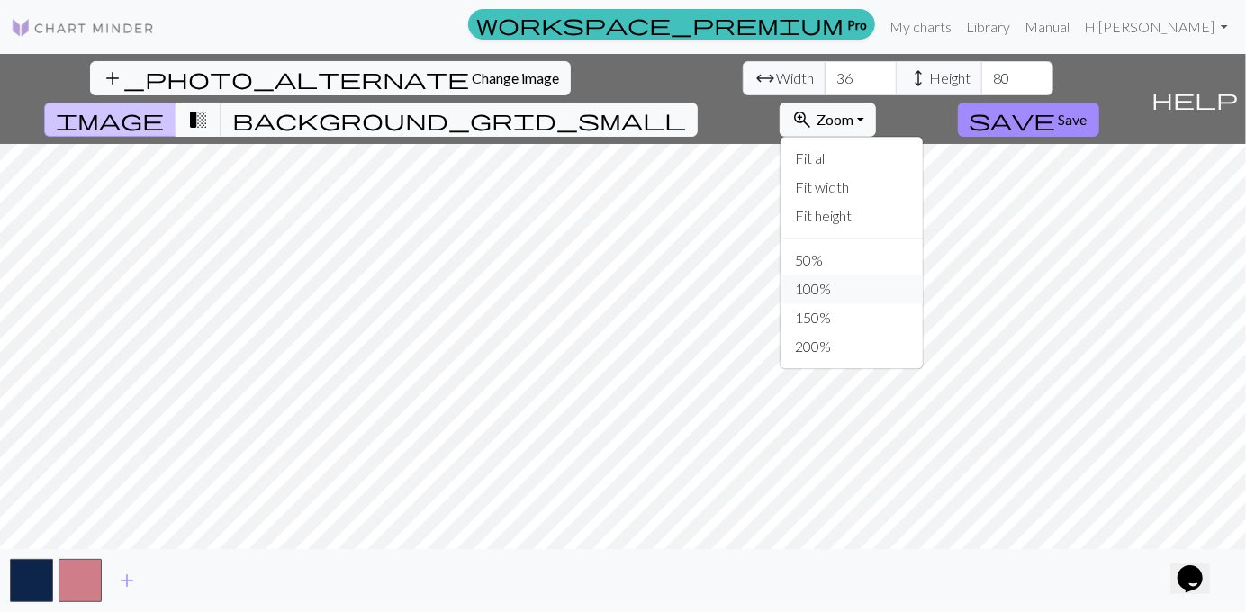
click at [923, 275] on button "100%" at bounding box center [852, 289] width 142 height 29
click at [876, 103] on button "zoom_in Zoom Zoom" at bounding box center [828, 120] width 96 height 34
click at [923, 303] on button "150%" at bounding box center [852, 317] width 142 height 29
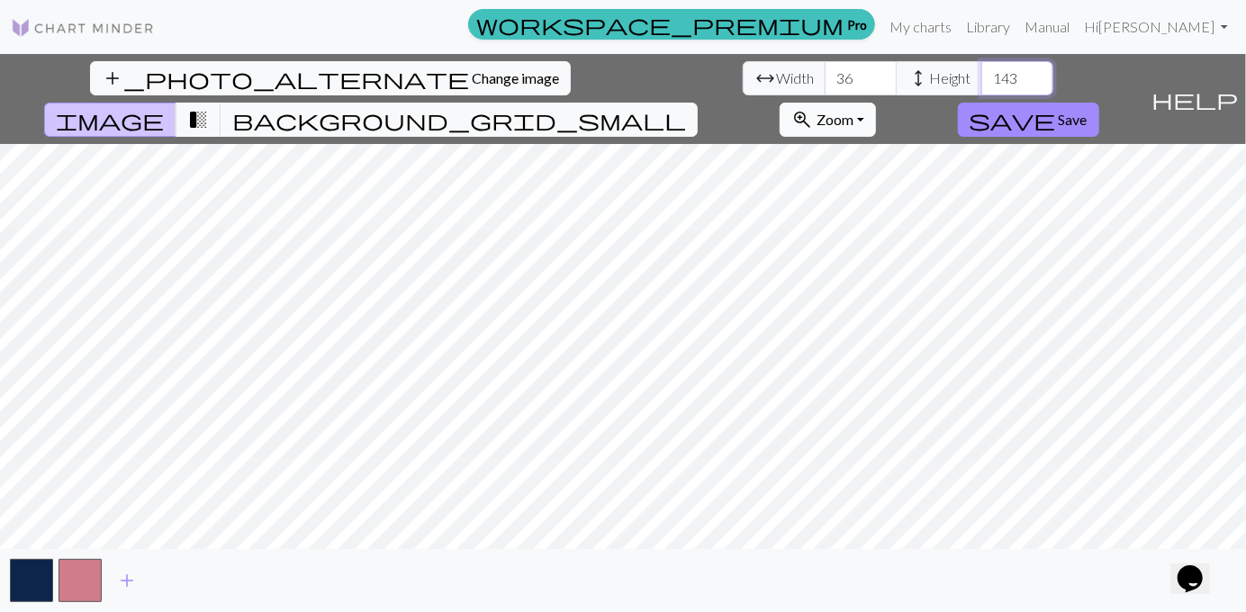
type input "143"
click at [854, 111] on span "Zoom" at bounding box center [835, 119] width 37 height 17
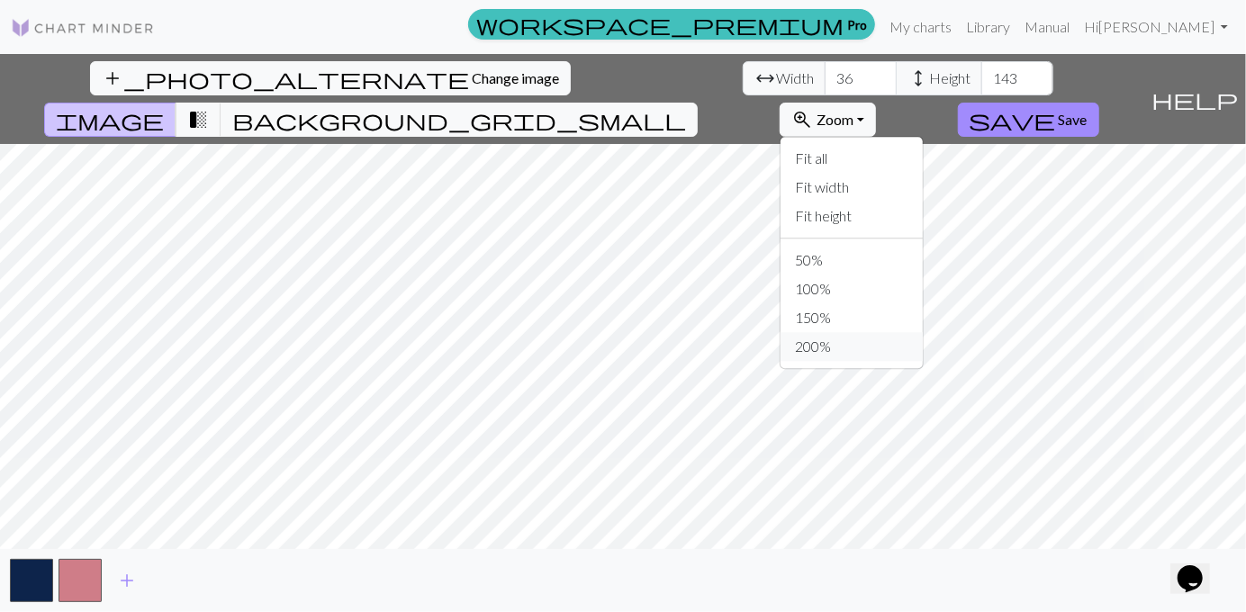
click at [923, 332] on button "200%" at bounding box center [852, 346] width 142 height 29
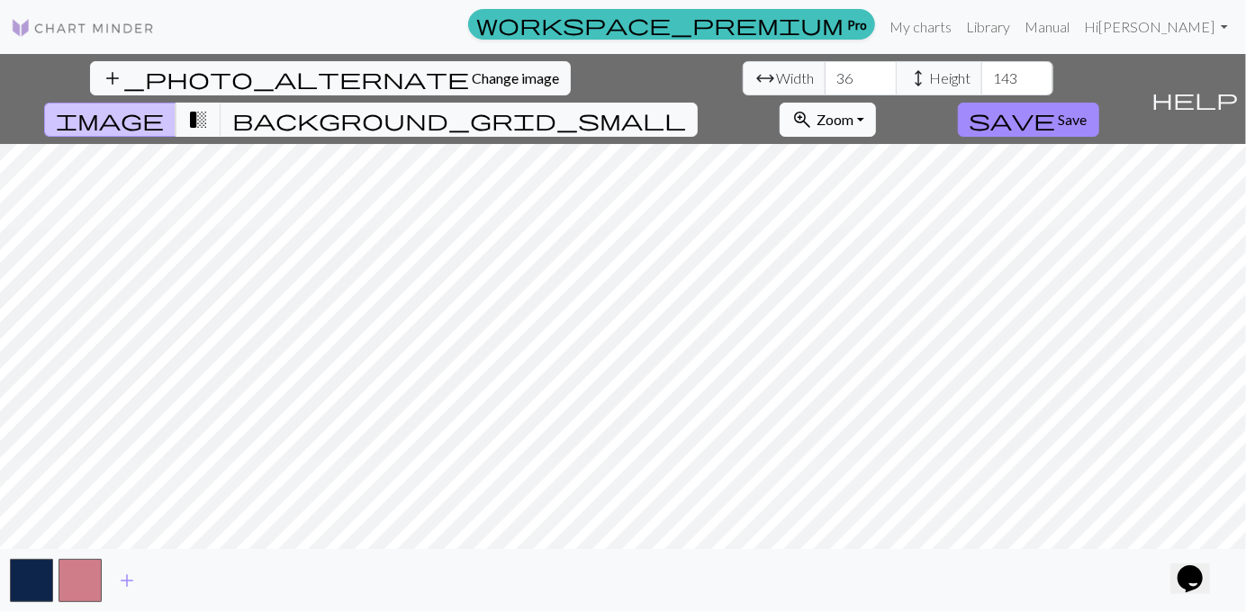
click at [854, 111] on span "Zoom" at bounding box center [835, 119] width 37 height 17
click at [923, 275] on button "100%" at bounding box center [852, 289] width 142 height 29
click at [854, 111] on span "Zoom" at bounding box center [835, 119] width 37 height 17
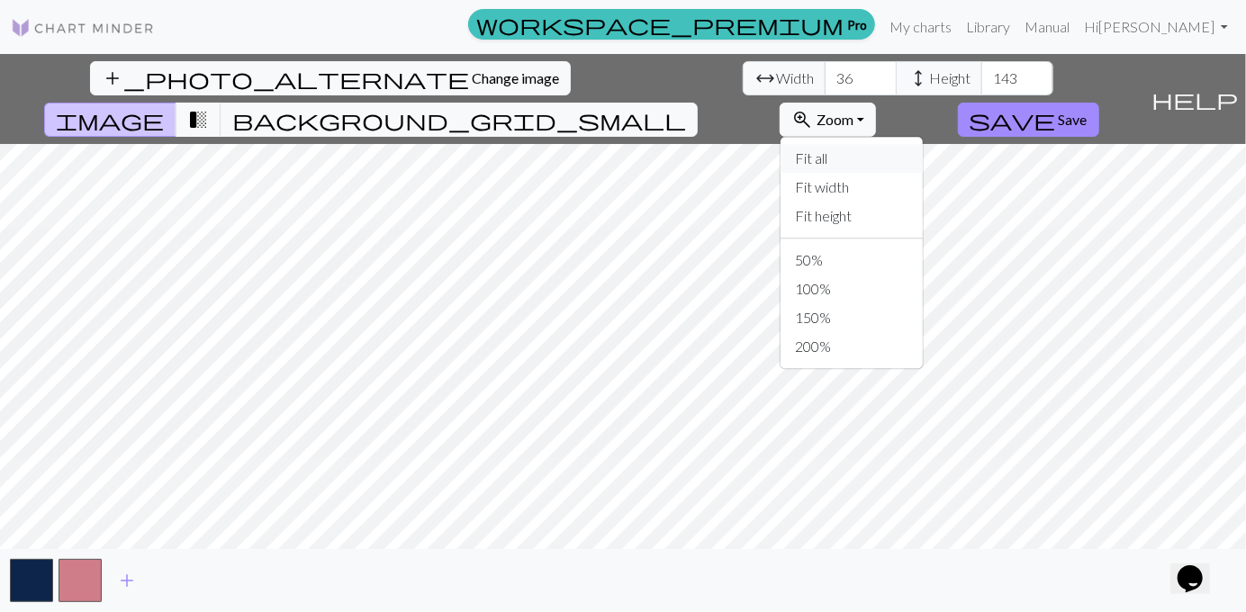
click at [923, 144] on button "Fit all" at bounding box center [852, 158] width 142 height 29
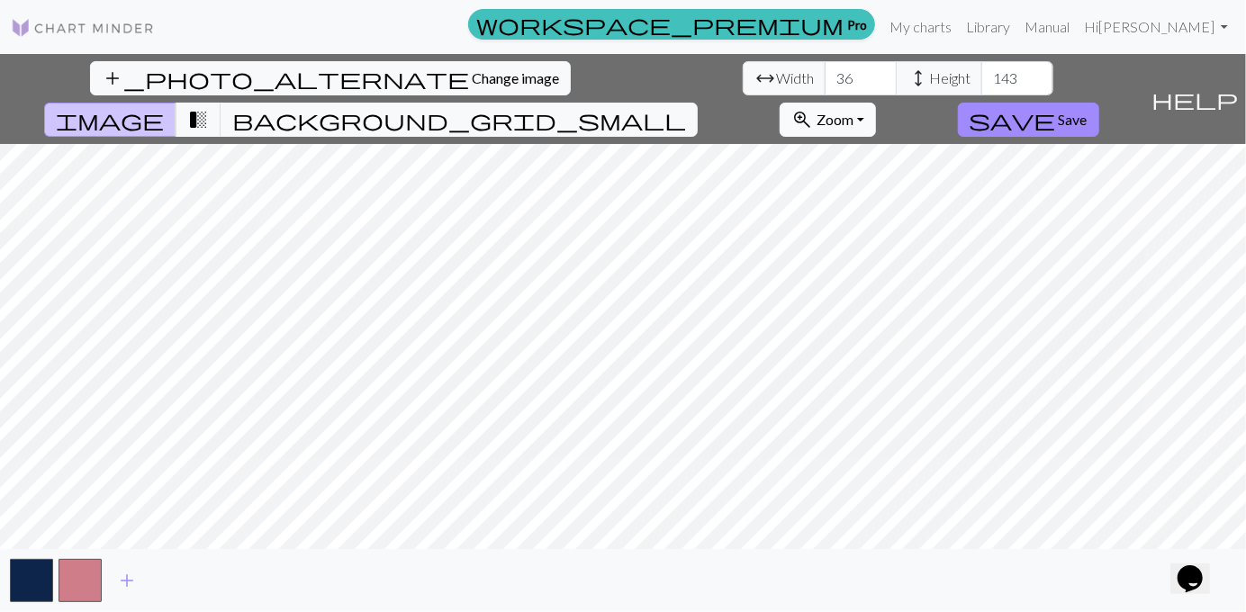
click at [854, 111] on span "Zoom" at bounding box center [835, 119] width 37 height 17
click at [923, 275] on button "100%" at bounding box center [852, 289] width 142 height 29
click at [1230, 86] on span "help" at bounding box center [1195, 98] width 86 height 25
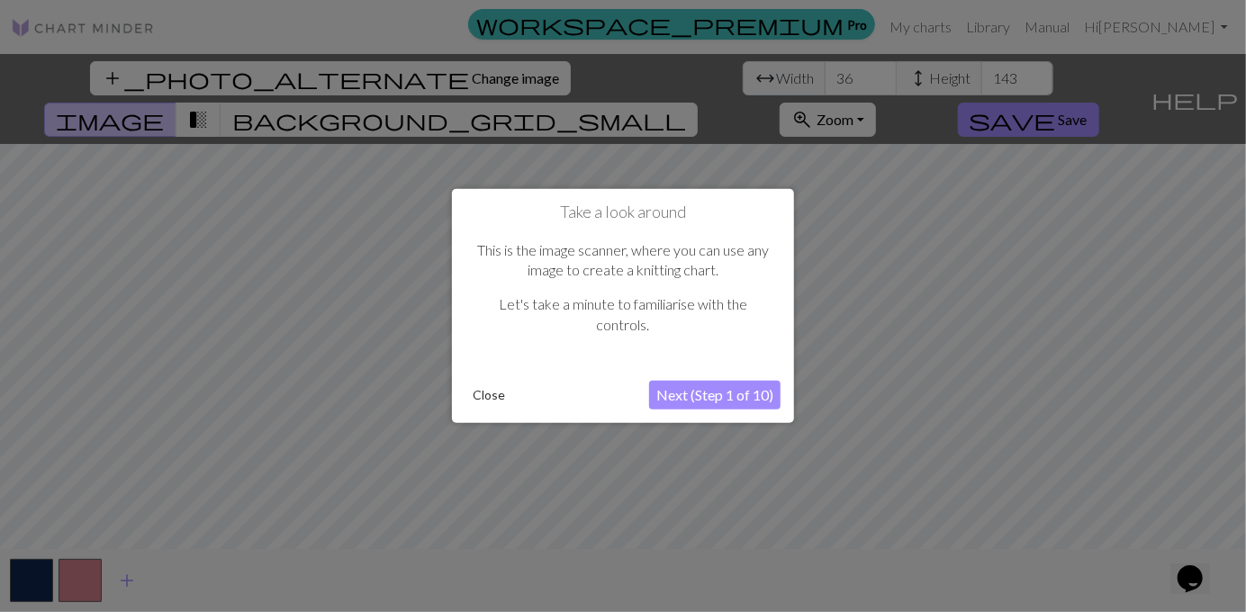
click at [656, 401] on button "Next (Step 1 of 10)" at bounding box center [714, 395] width 131 height 29
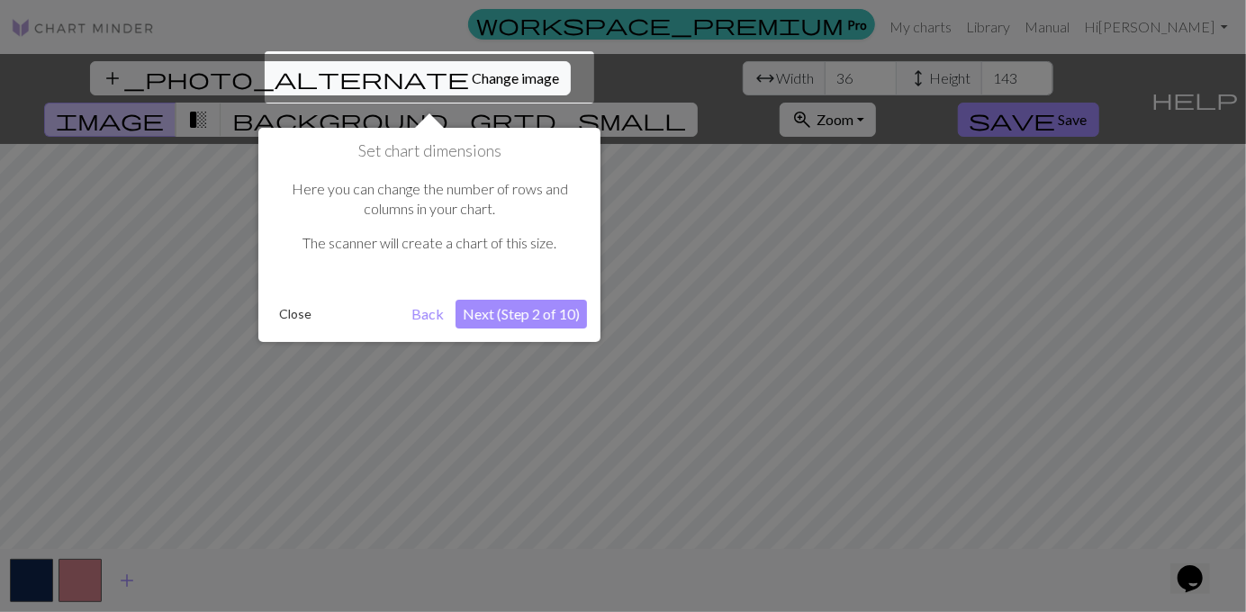
click at [540, 306] on button "Next (Step 2 of 10)" at bounding box center [521, 314] width 131 height 29
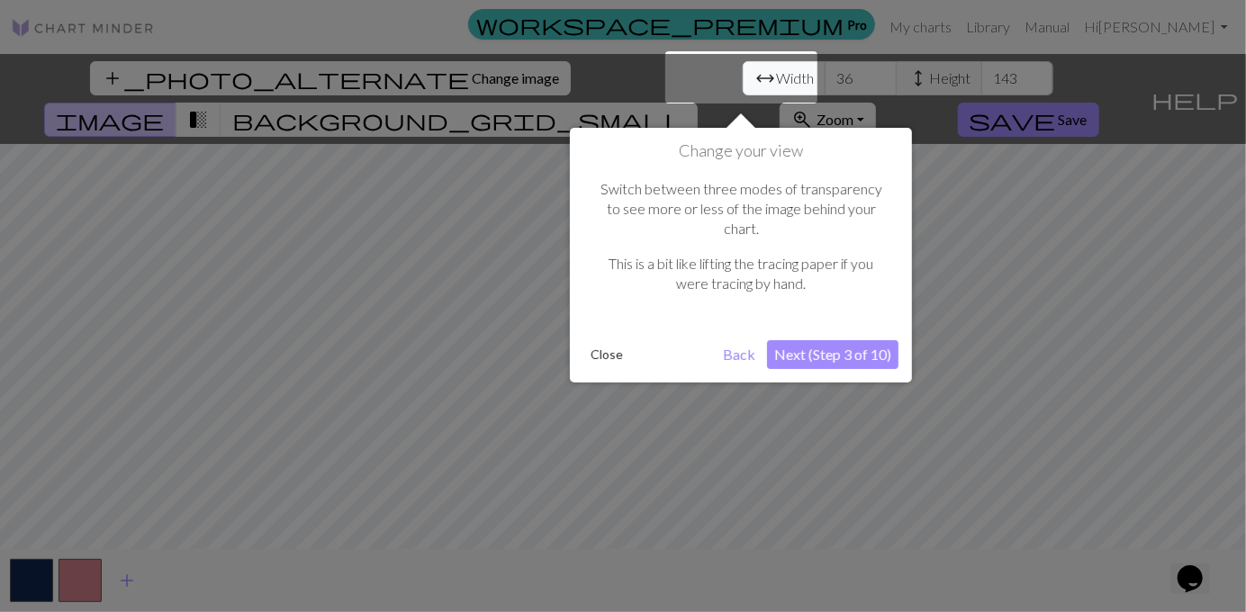
click at [867, 340] on button "Next (Step 3 of 10)" at bounding box center [832, 354] width 131 height 29
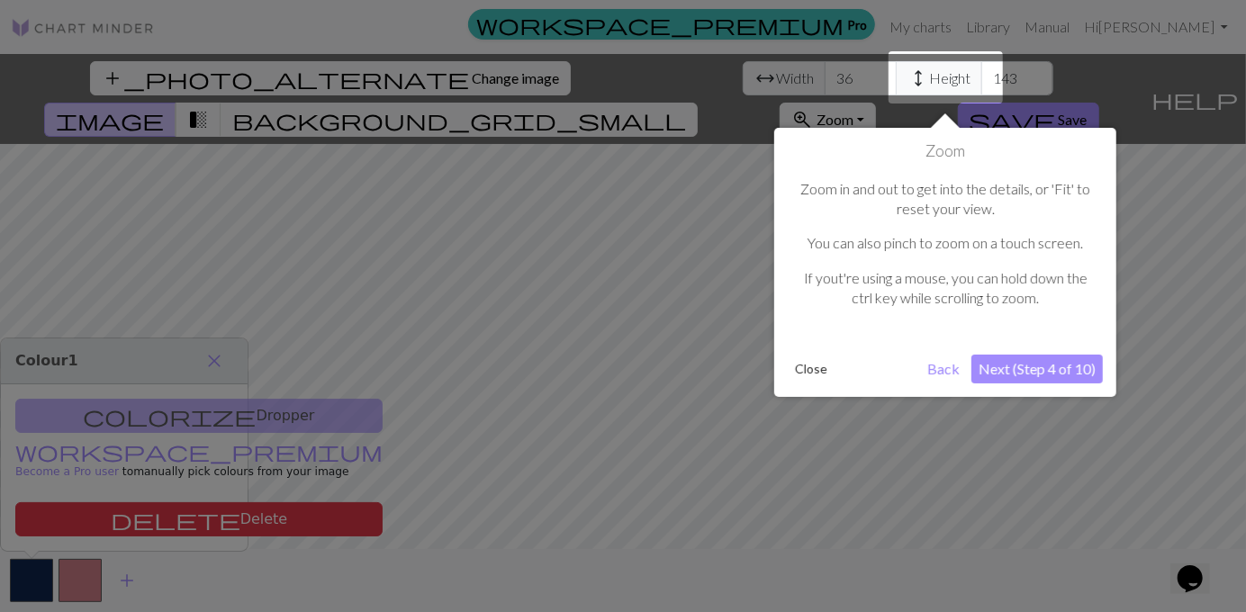
click at [1018, 372] on button "Next (Step 4 of 10)" at bounding box center [1037, 369] width 131 height 29
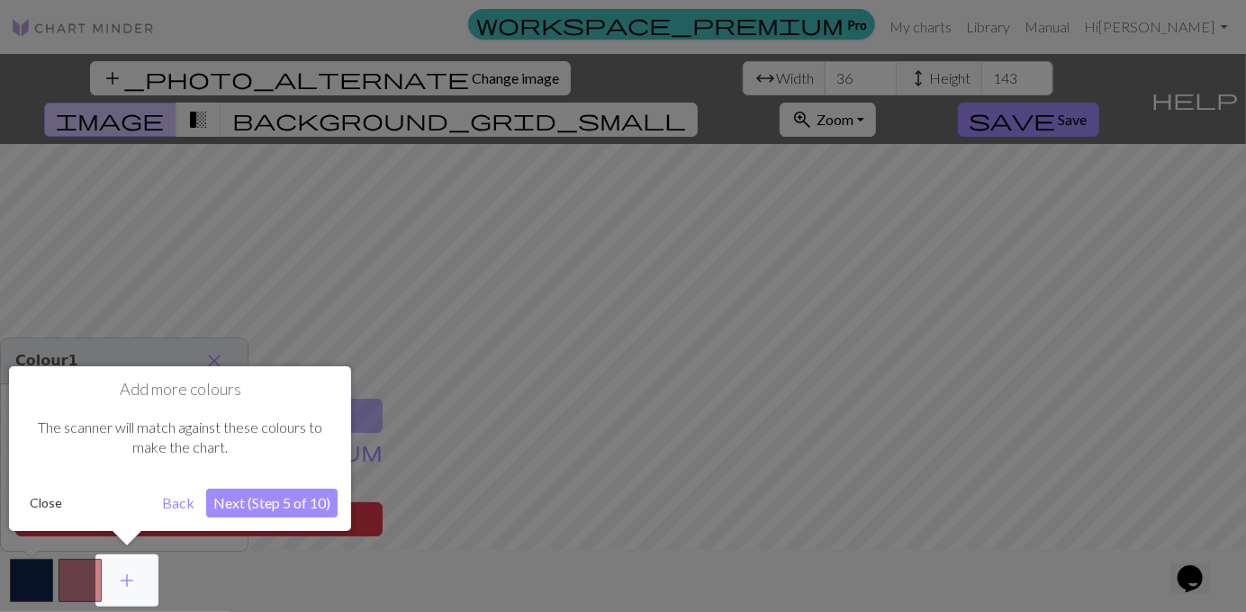
click at [302, 499] on button "Next (Step 5 of 10)" at bounding box center [271, 503] width 131 height 29
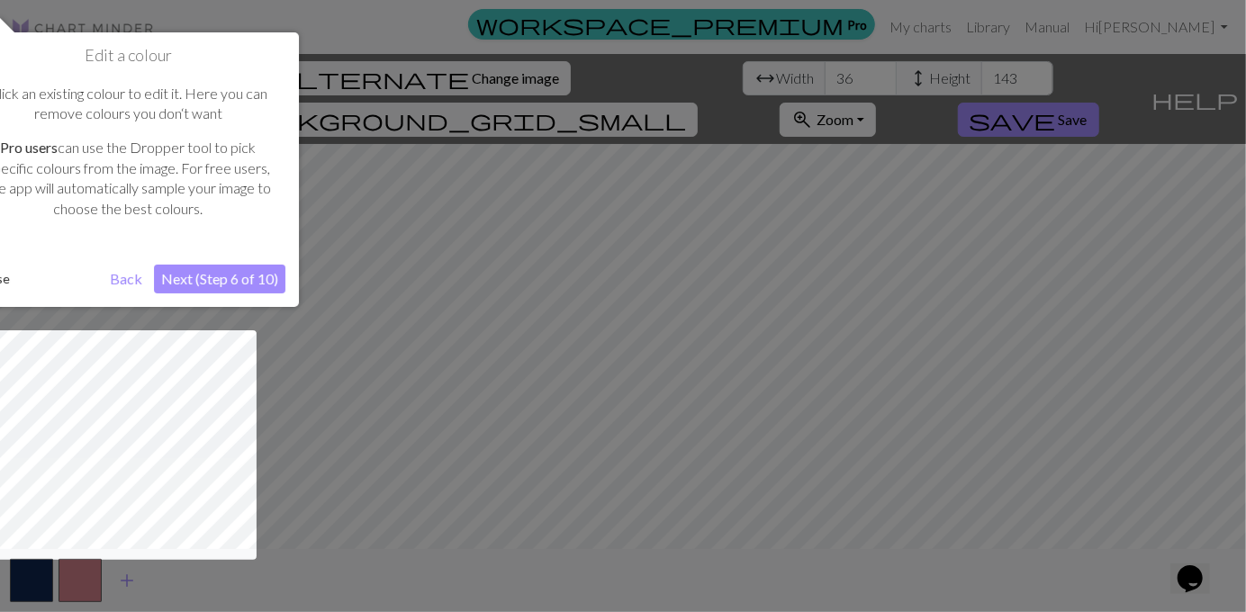
click at [245, 271] on button "Next (Step 6 of 10)" at bounding box center [219, 279] width 131 height 29
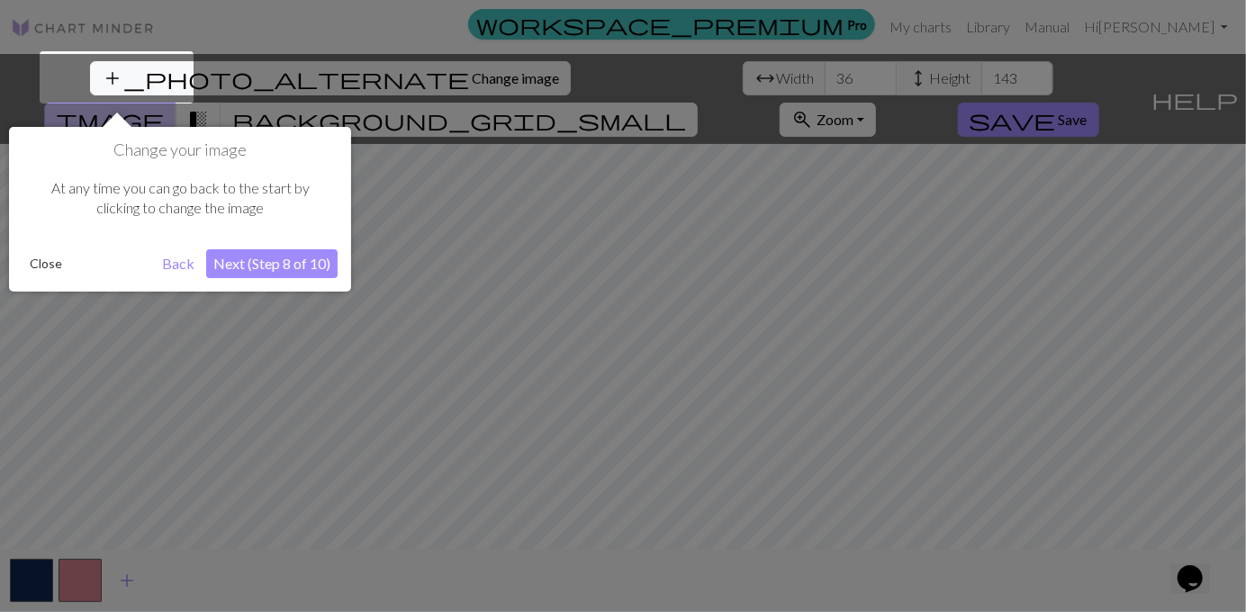
click at [245, 271] on button "Next (Step 8 of 10)" at bounding box center [271, 263] width 131 height 29
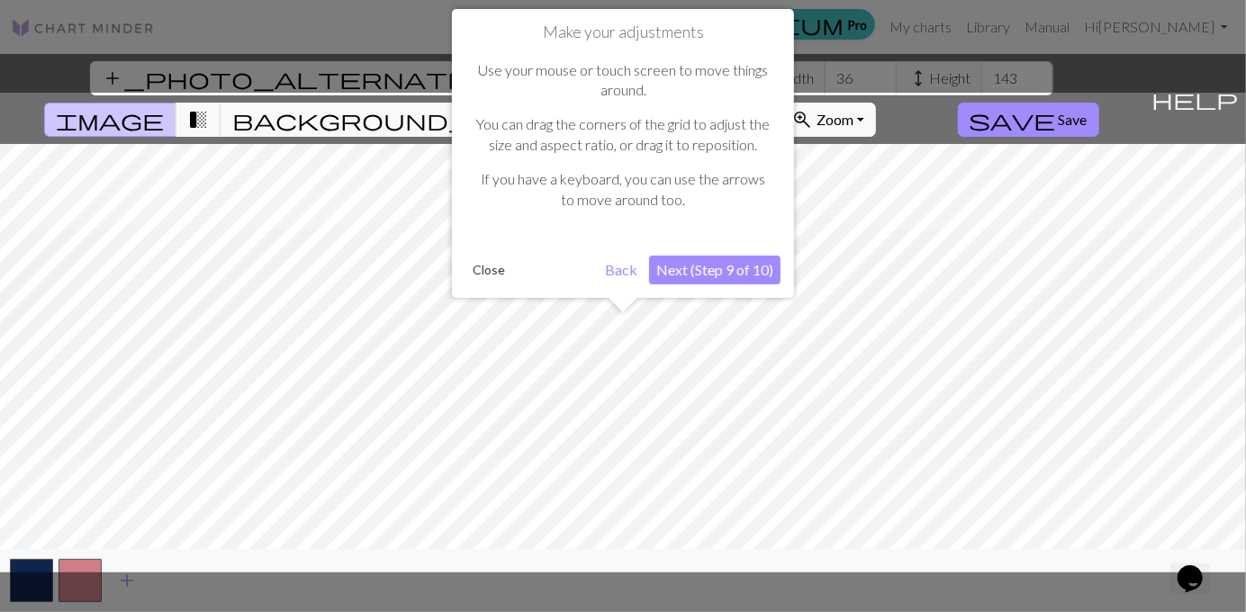
click at [733, 270] on button "Next (Step 9 of 10)" at bounding box center [714, 270] width 131 height 29
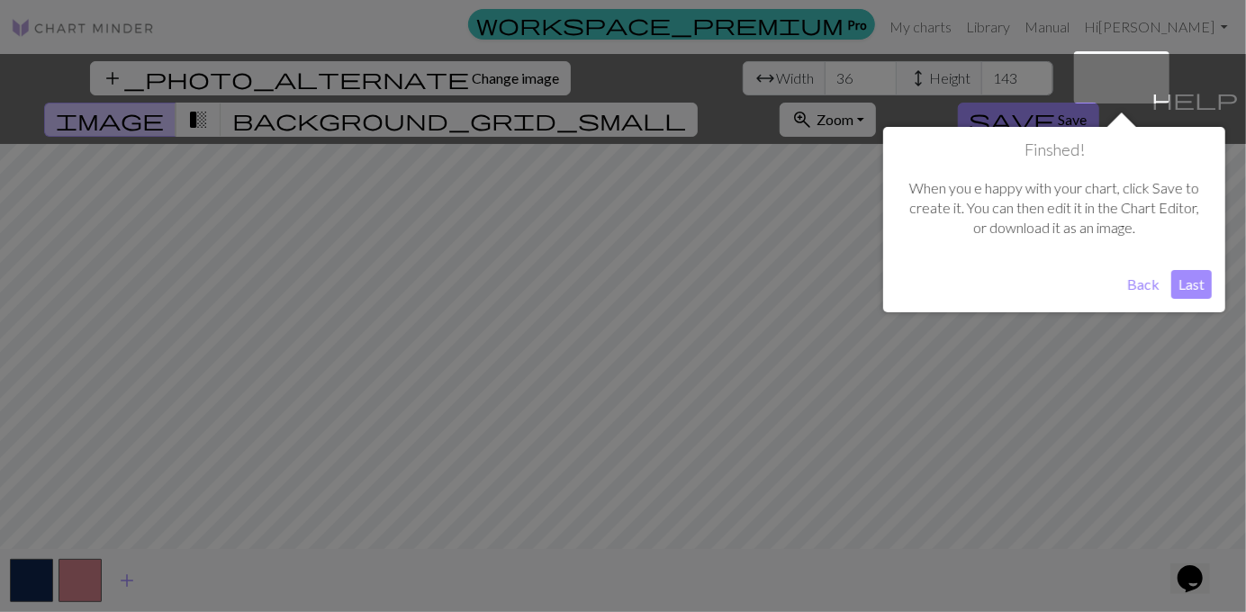
click at [1189, 290] on button "Last" at bounding box center [1191, 284] width 41 height 29
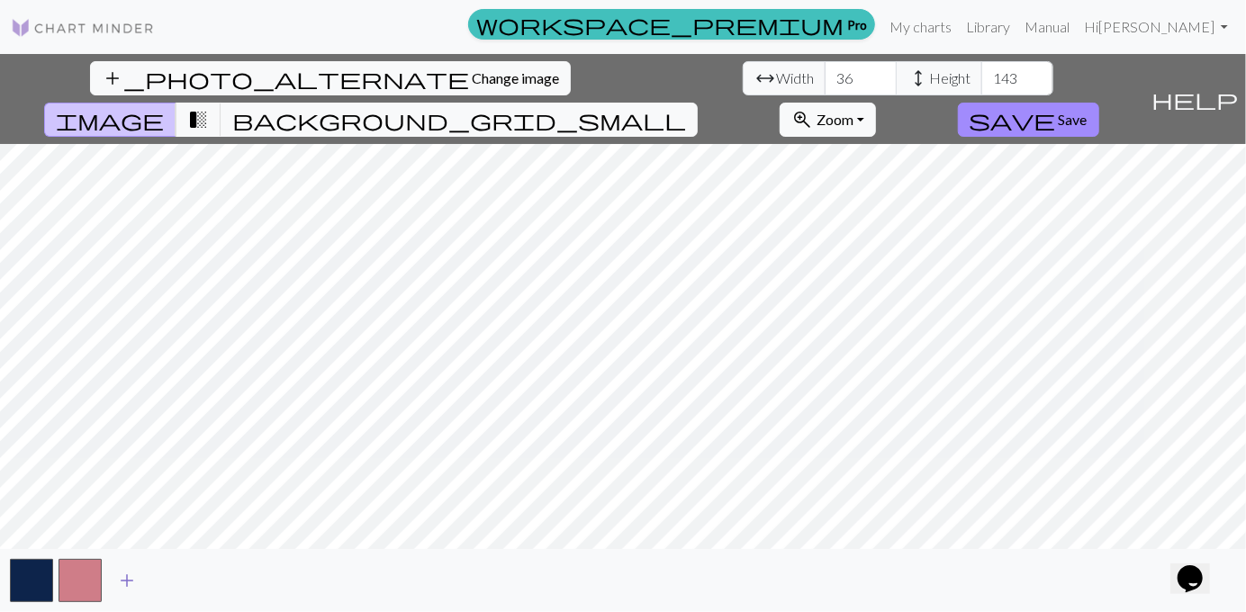
click at [127, 574] on span "add" at bounding box center [127, 580] width 22 height 25
click at [126, 574] on button "button" at bounding box center [128, 580] width 43 height 43
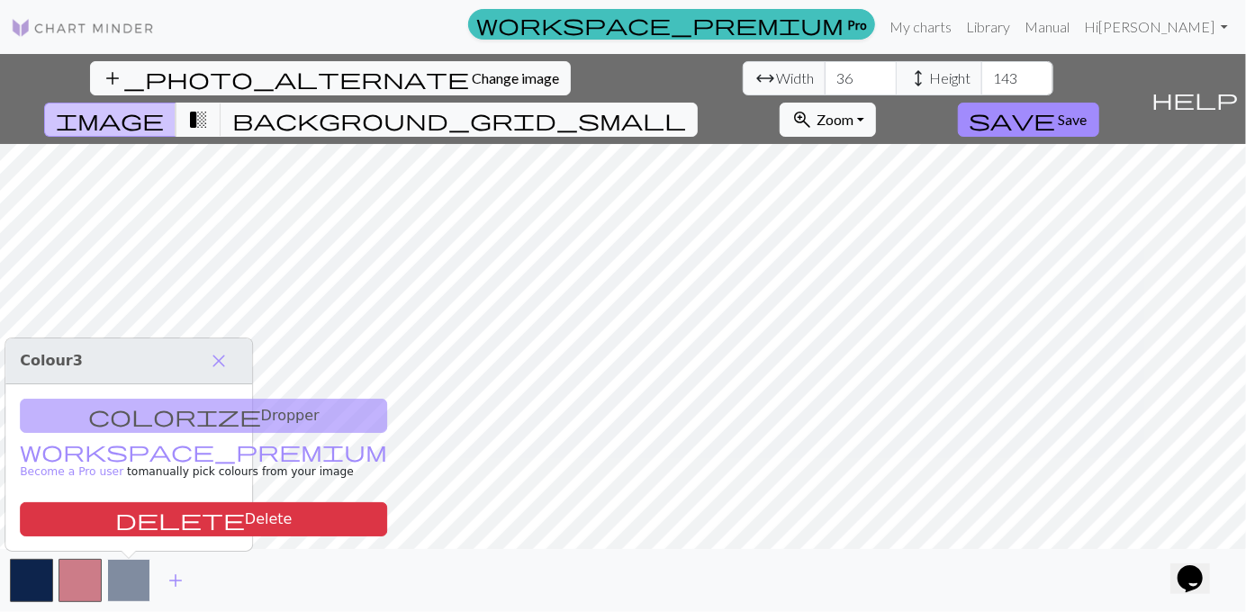
click at [124, 583] on button "button" at bounding box center [128, 580] width 43 height 43
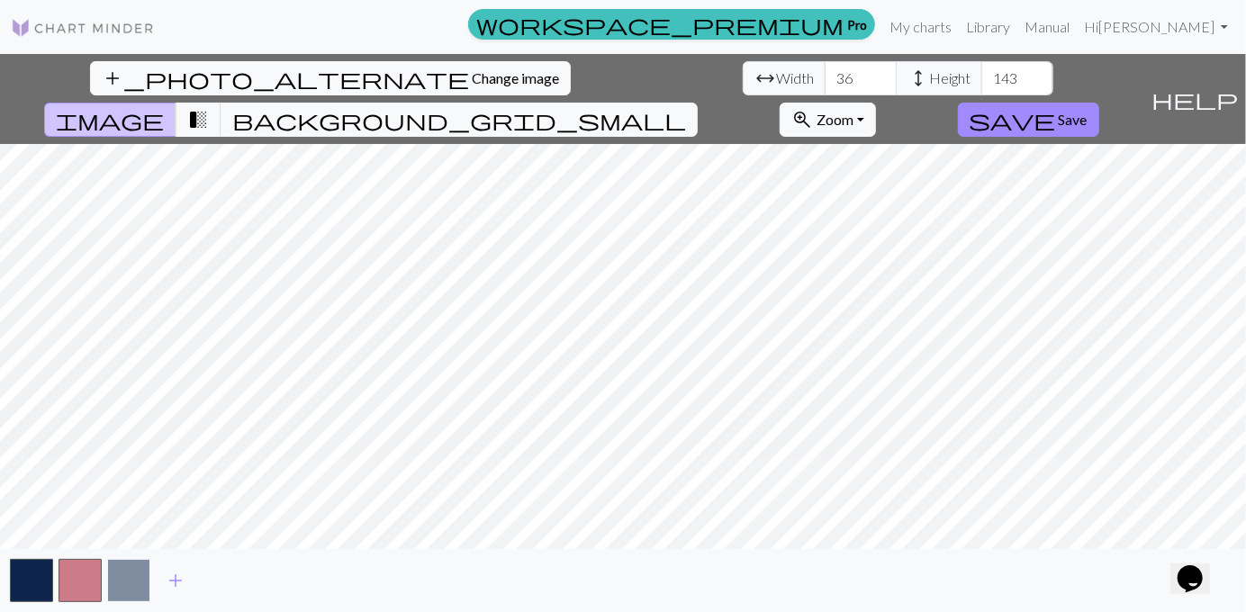
click at [134, 579] on button "button" at bounding box center [128, 580] width 43 height 43
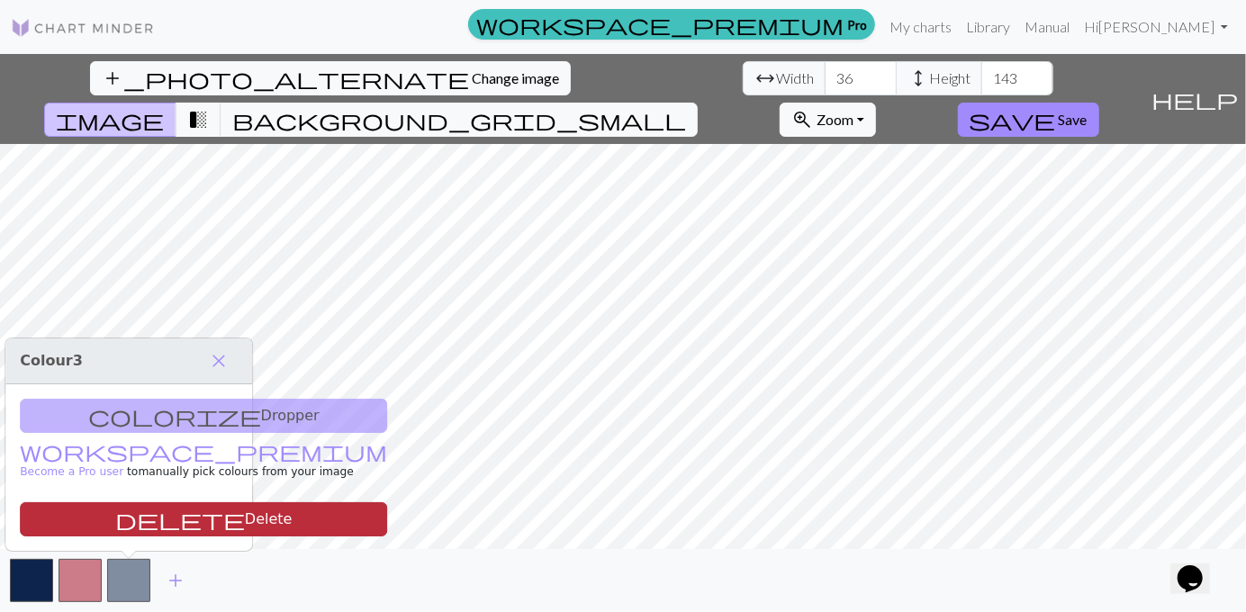
click at [122, 511] on button "delete Delete" at bounding box center [203, 519] width 367 height 34
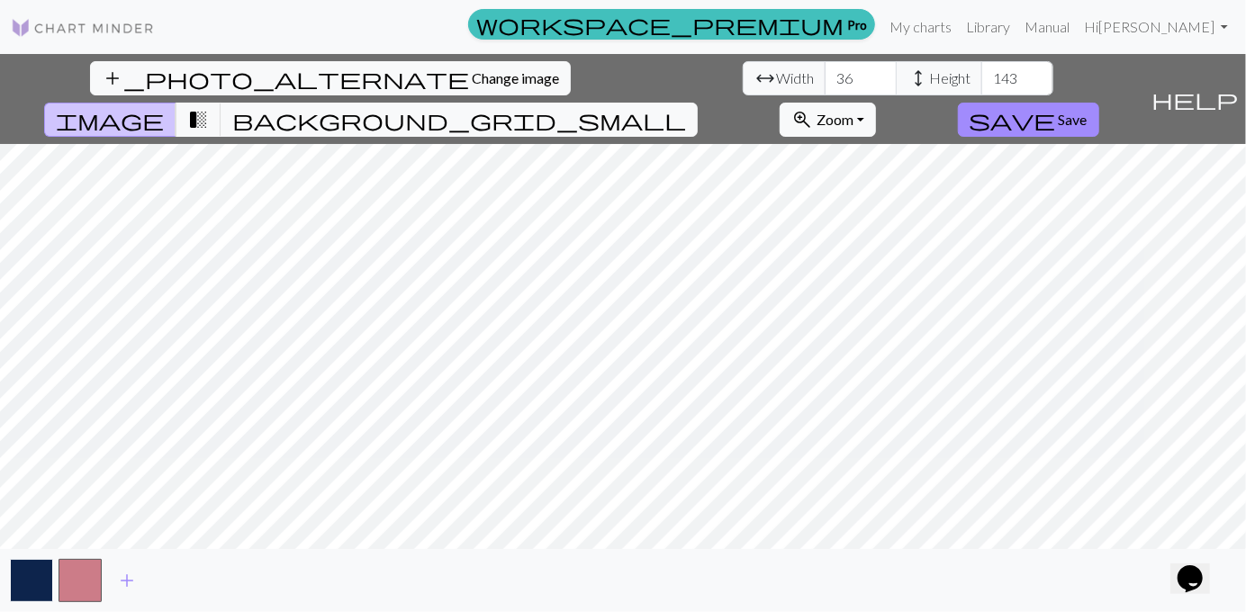
click at [20, 569] on button "button" at bounding box center [31, 580] width 43 height 43
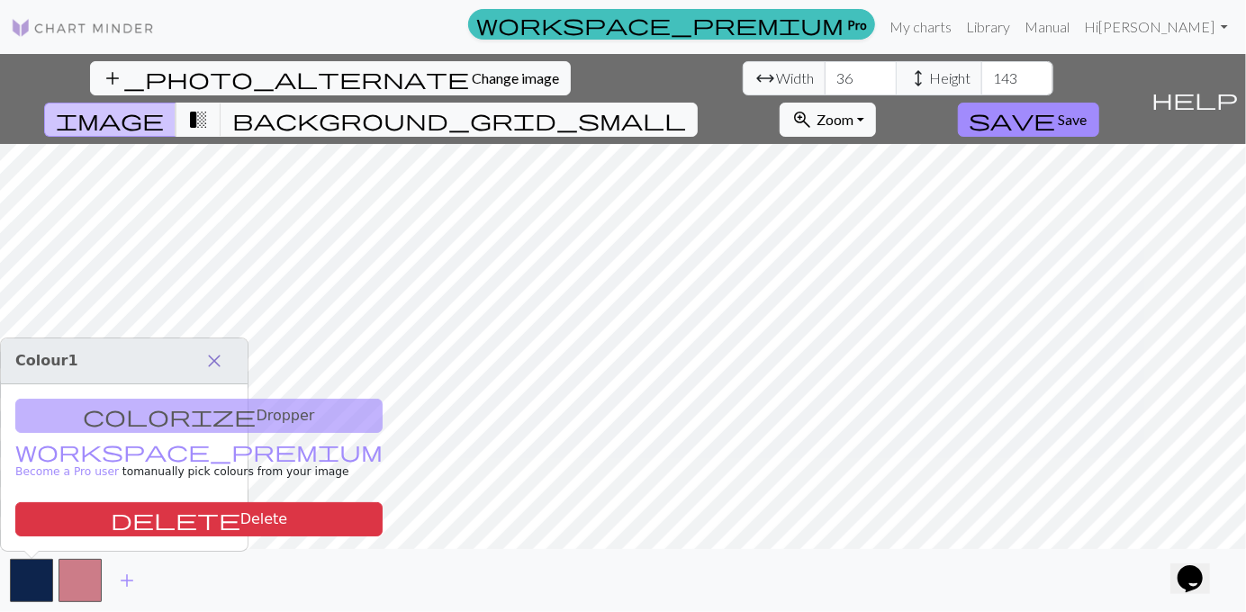
click at [210, 359] on span "close" at bounding box center [214, 360] width 22 height 25
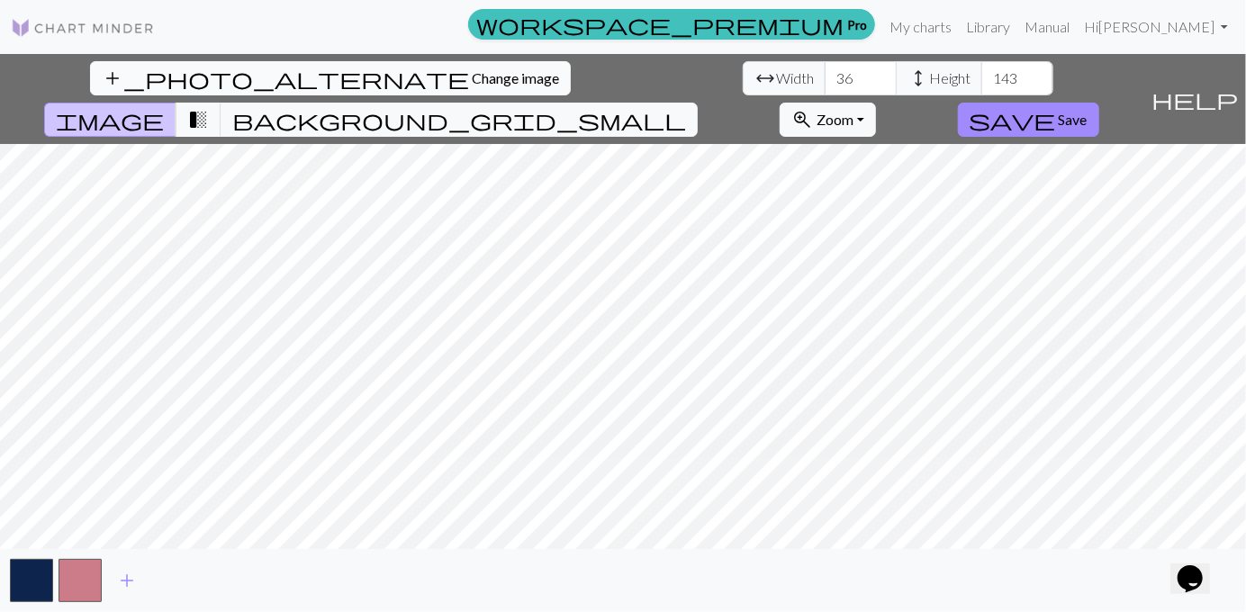
click at [472, 81] on span "Change image" at bounding box center [515, 77] width 87 height 17
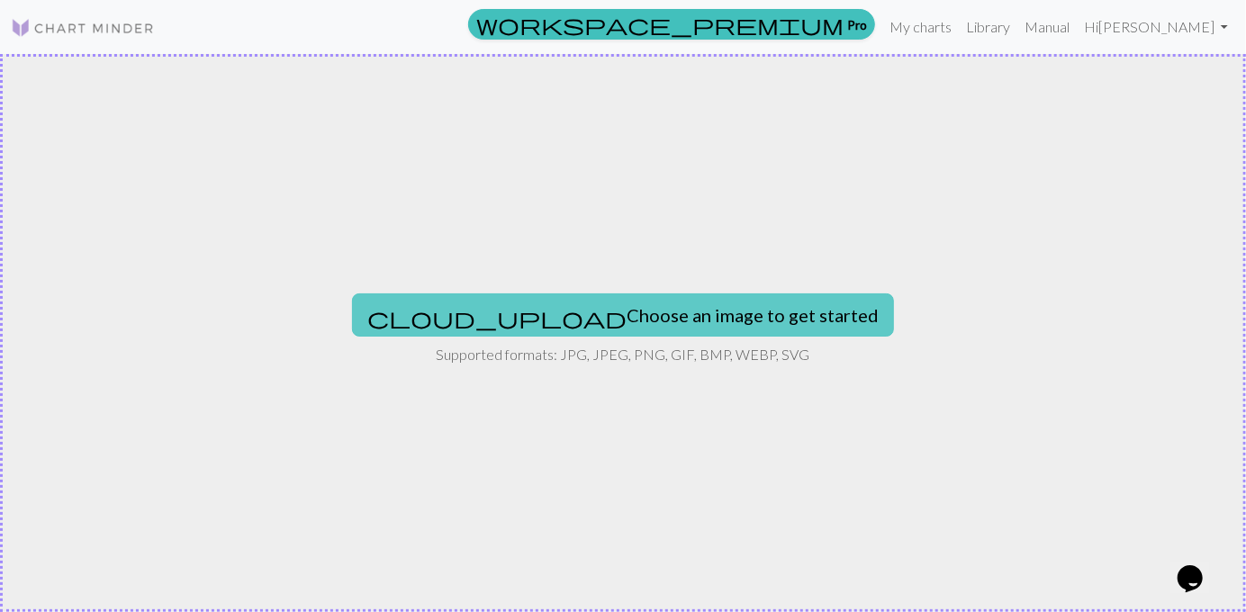
click at [637, 314] on button "cloud_upload Choose an image to get started" at bounding box center [623, 315] width 542 height 43
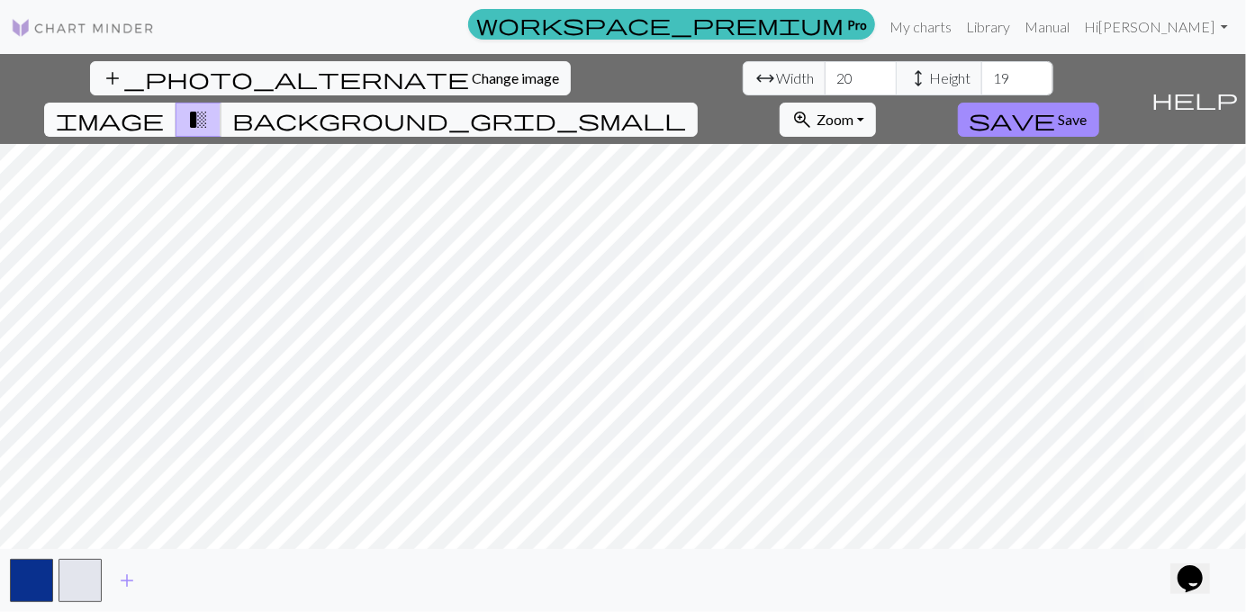
click at [164, 107] on span "image" at bounding box center [110, 119] width 108 height 25
drag, startPoint x: 388, startPoint y: 72, endPoint x: 313, endPoint y: 67, distance: 74.9
click at [743, 71] on div "arrow_range Width 20 height Height 19" at bounding box center [898, 78] width 311 height 34
drag, startPoint x: 401, startPoint y: 74, endPoint x: 325, endPoint y: 93, distance: 78.0
click at [743, 93] on div "arrow_range Width 36 height Height 19" at bounding box center [898, 78] width 311 height 34
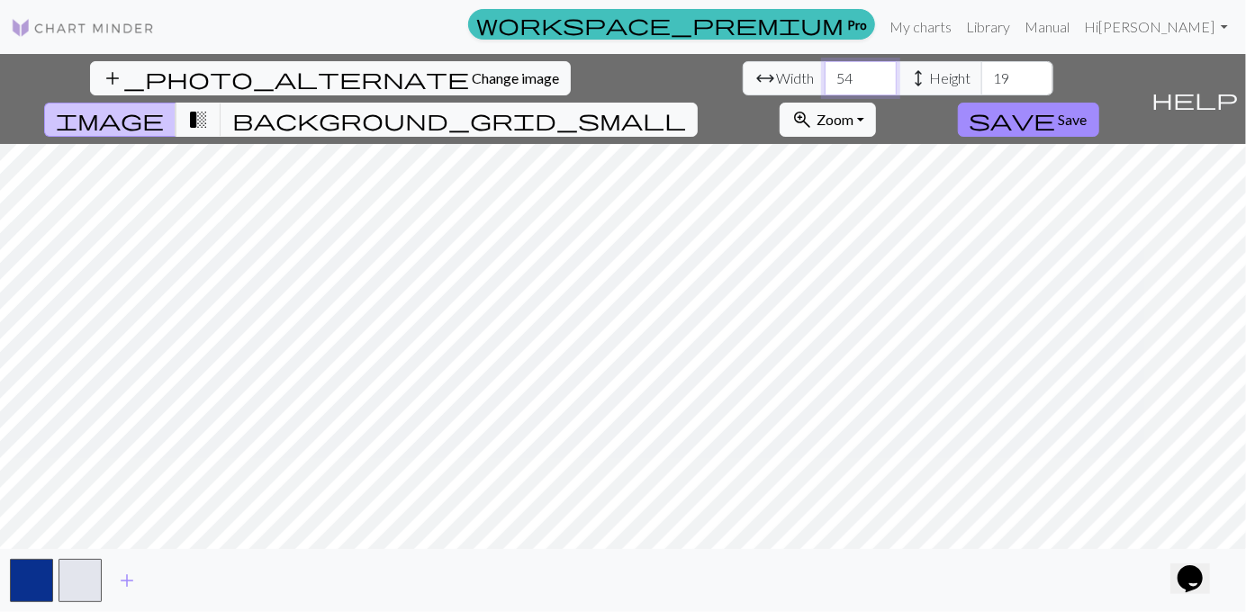
type input "54"
type input "143"
click at [385, 89] on div "add_photo_alternate Change image arrow_range Width 54 height Height 143 image t…" at bounding box center [623, 333] width 1246 height 558
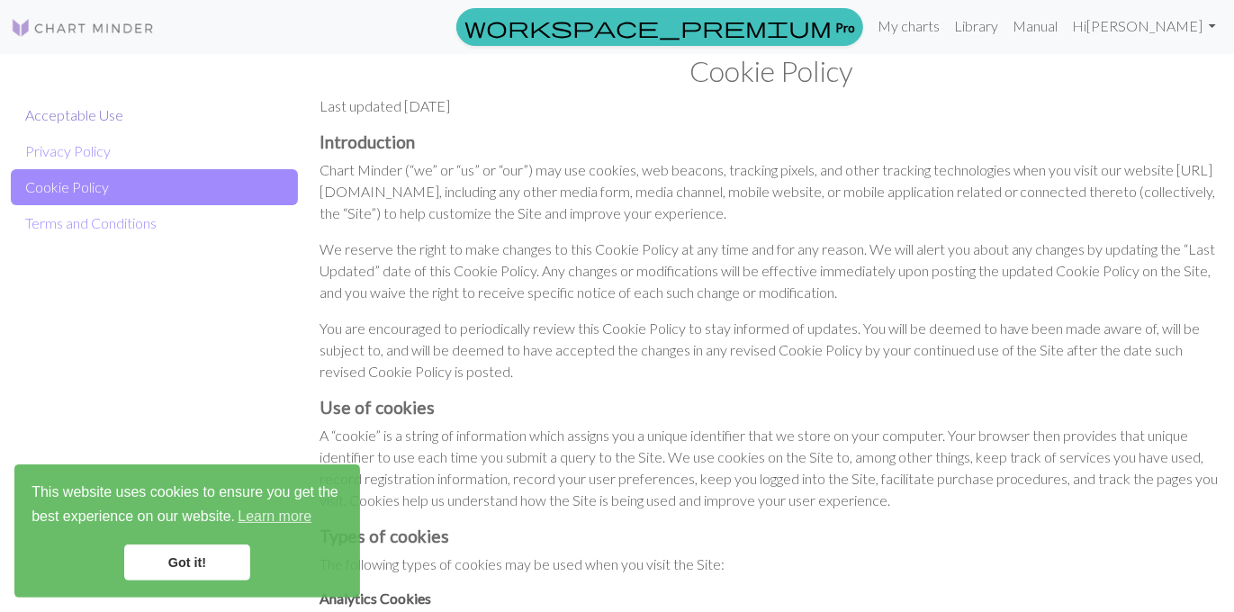
click at [84, 121] on link "Acceptable Use" at bounding box center [154, 115] width 287 height 36
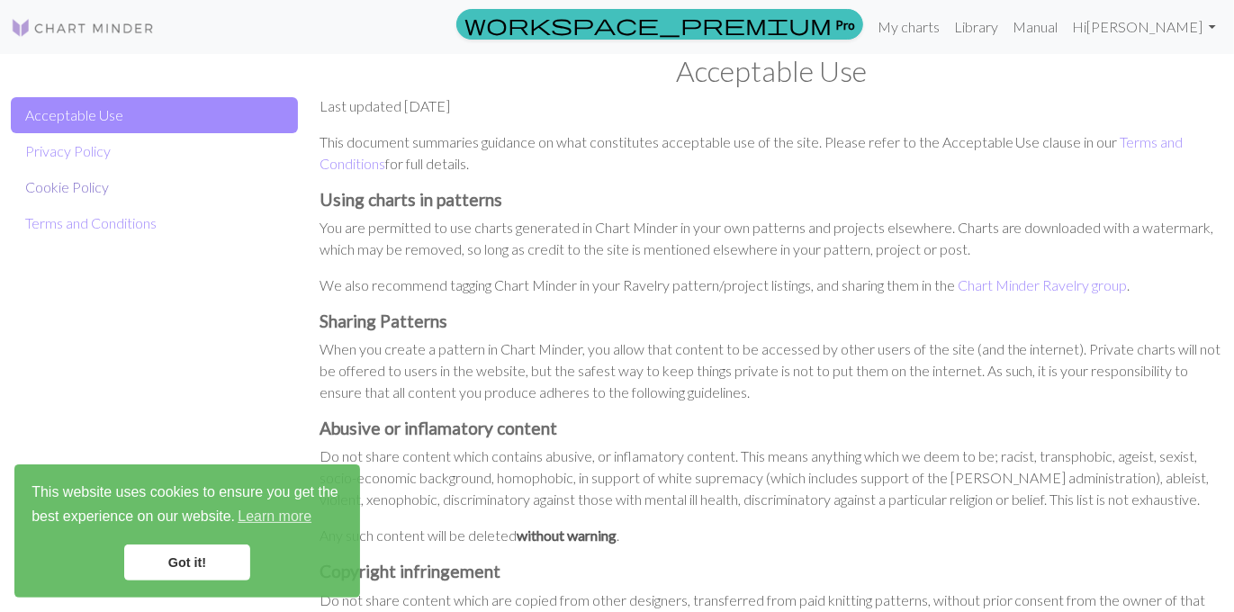
click at [85, 185] on link "Cookie Policy" at bounding box center [154, 187] width 287 height 36
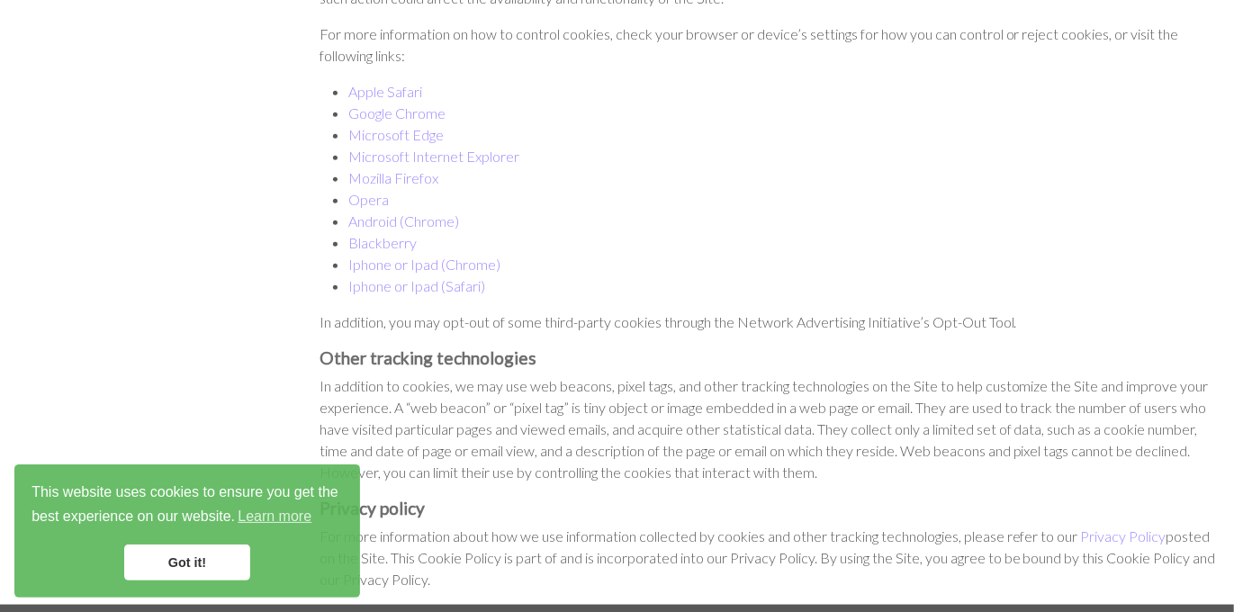
scroll to position [1439, 0]
